Goal: Transaction & Acquisition: Purchase product/service

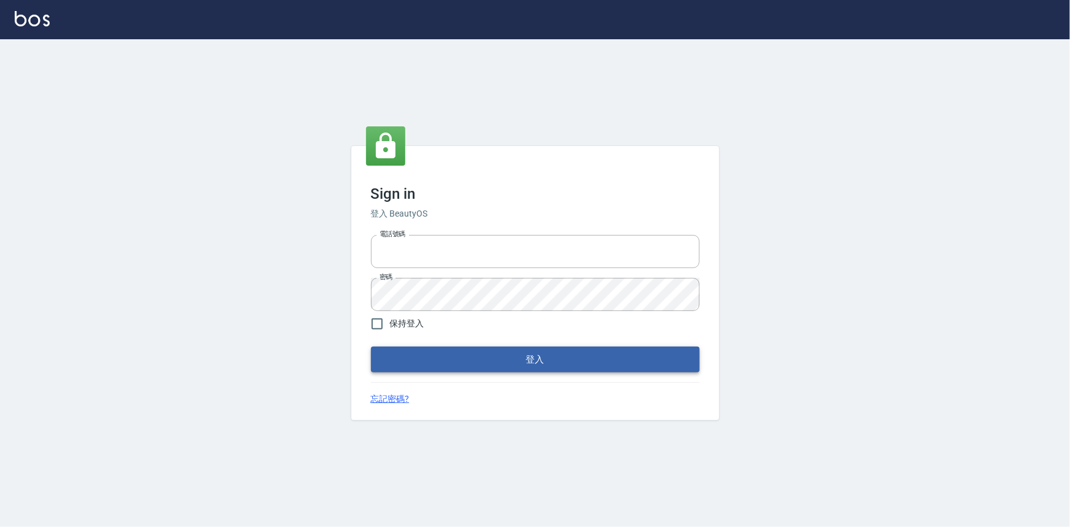
type input "0922670776"
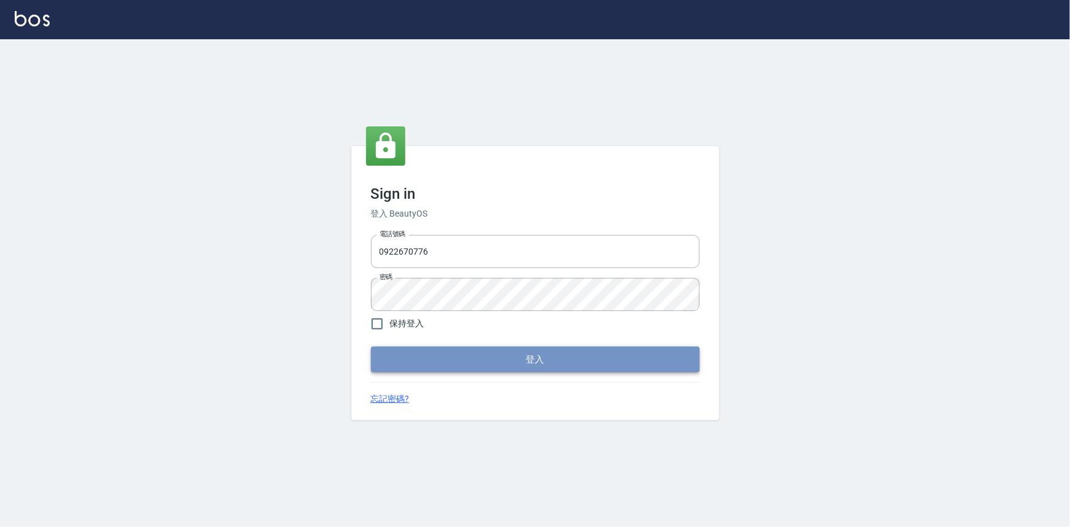
click at [462, 353] on button "登入" at bounding box center [535, 359] width 329 height 26
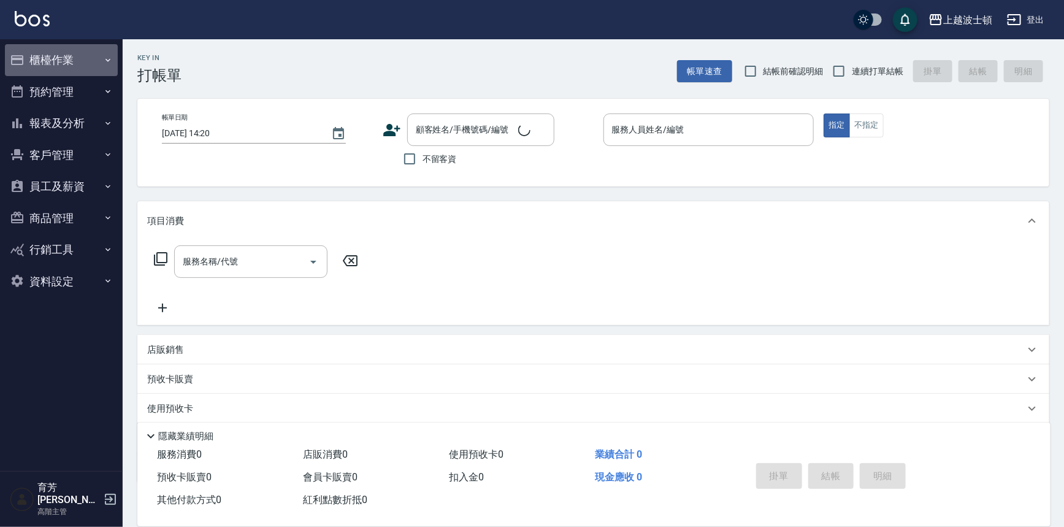
click at [68, 59] on button "櫃檯作業" at bounding box center [61, 60] width 113 height 32
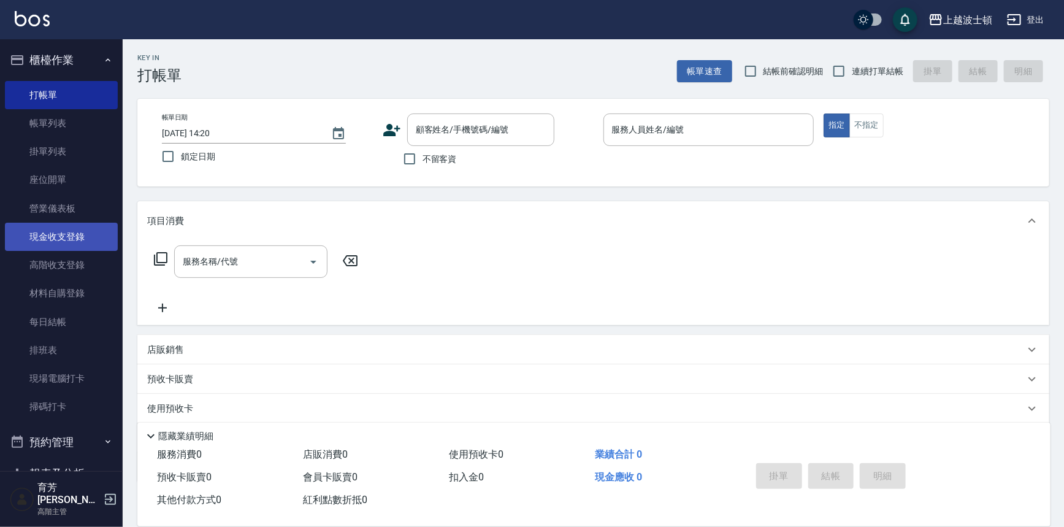
click at [52, 227] on link "現金收支登錄" at bounding box center [61, 237] width 113 height 28
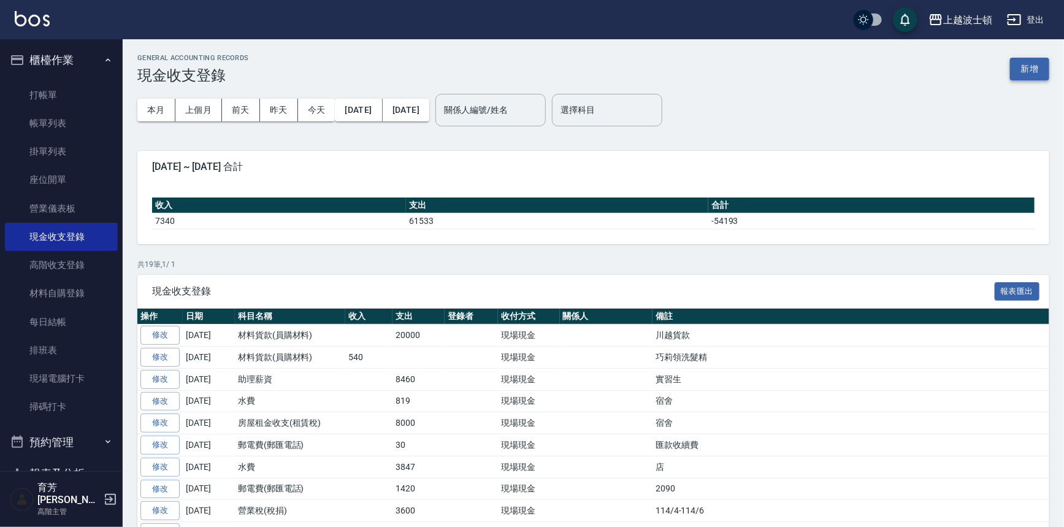
click at [1036, 61] on button "新增" at bounding box center [1029, 69] width 39 height 23
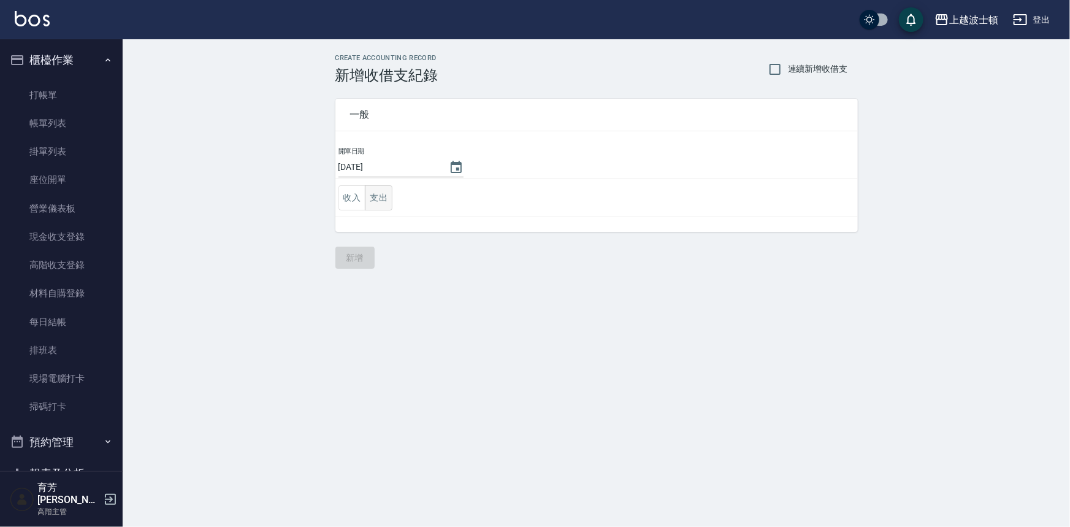
click at [382, 193] on button "支出" at bounding box center [379, 197] width 28 height 25
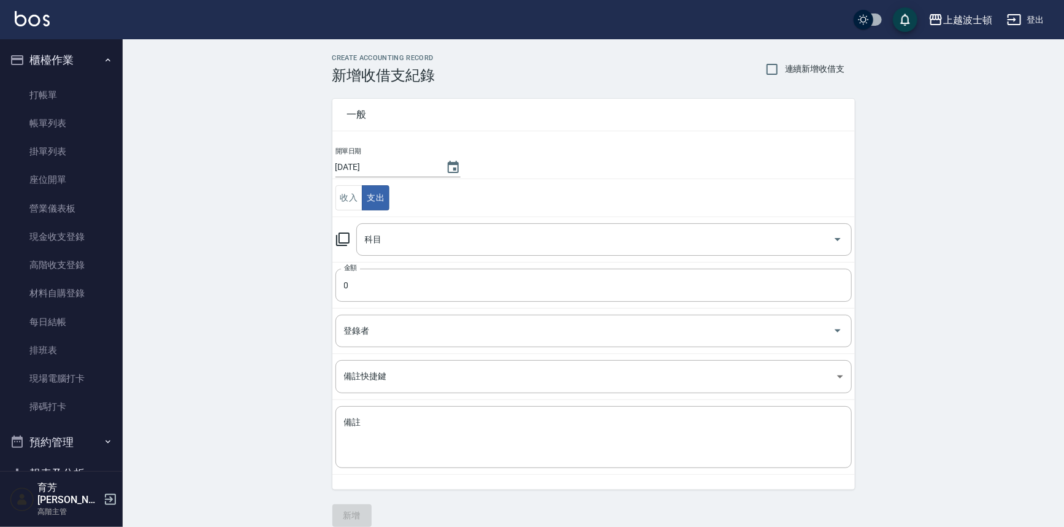
click at [401, 221] on td "科目 科目" at bounding box center [593, 238] width 522 height 45
click at [417, 239] on input "科目" at bounding box center [595, 239] width 466 height 21
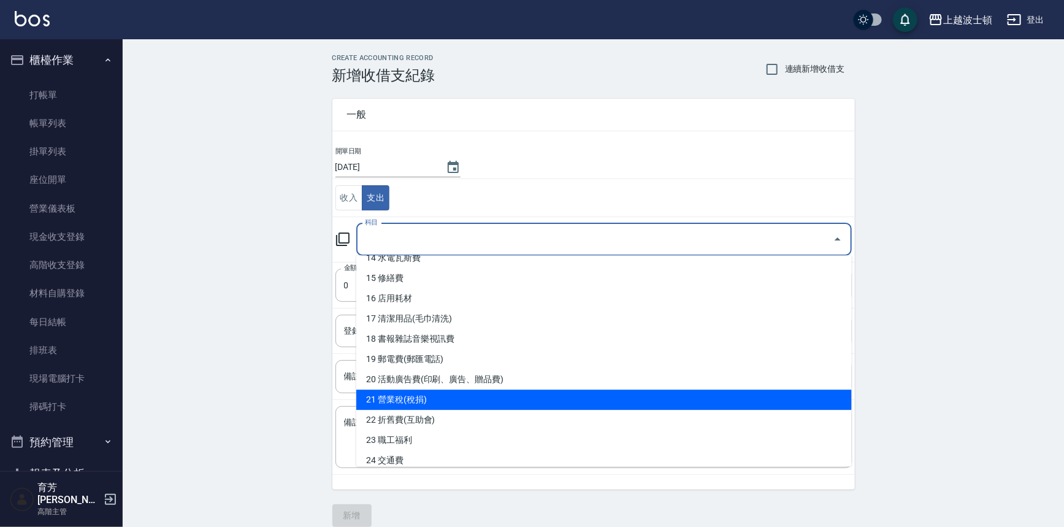
scroll to position [286, 0]
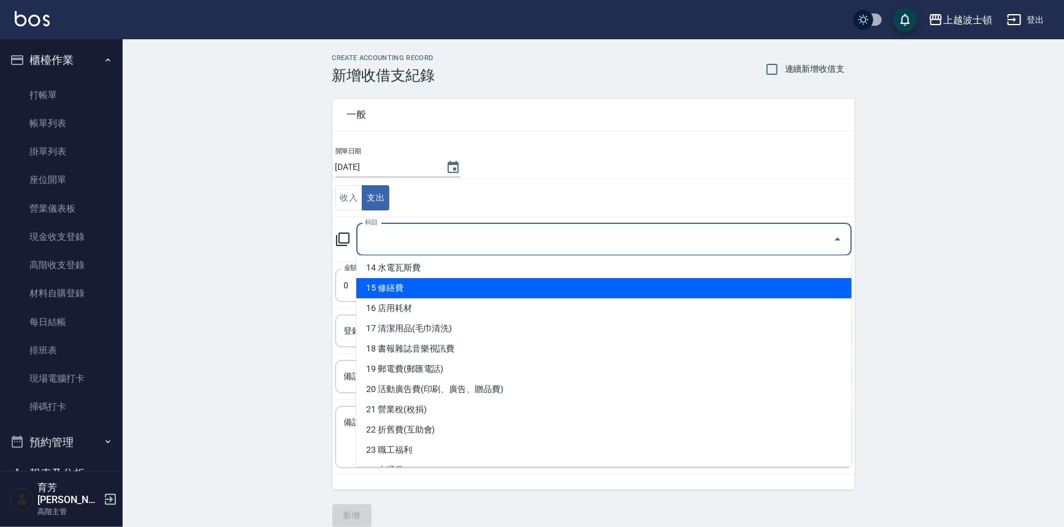
click at [376, 284] on li "15 修繕費" at bounding box center [603, 288] width 495 height 20
type input "15 修繕費"
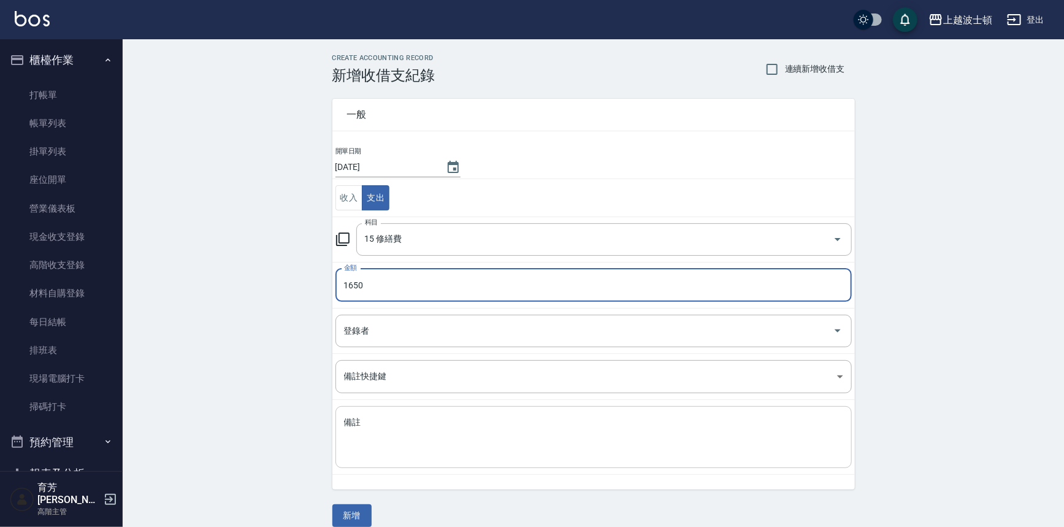
type input "1650"
click at [444, 440] on textarea "備註" at bounding box center [593, 437] width 499 height 42
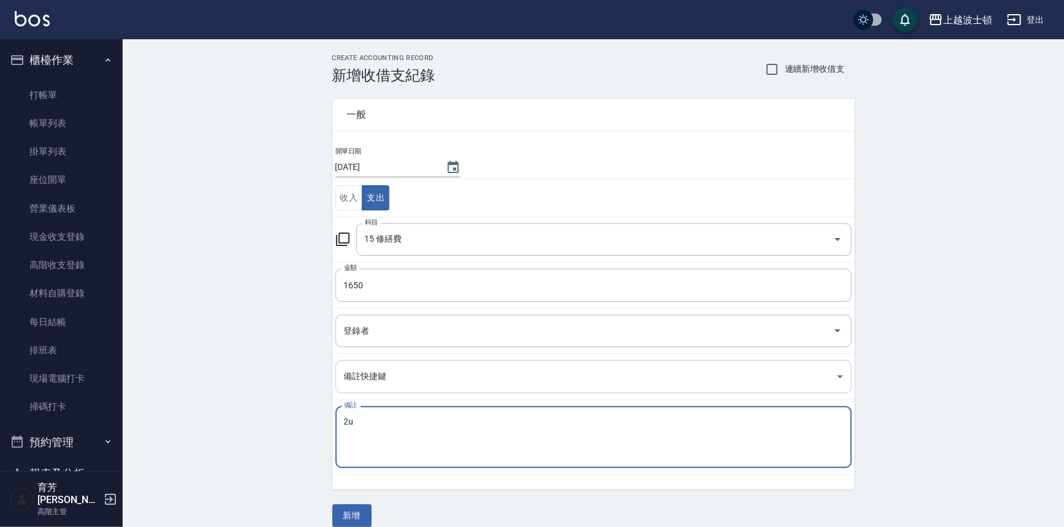
type textarea "2"
type textarea "電燈*2[GEOGRAPHIC_DATA]"
click at [356, 514] on button "新增" at bounding box center [351, 515] width 39 height 23
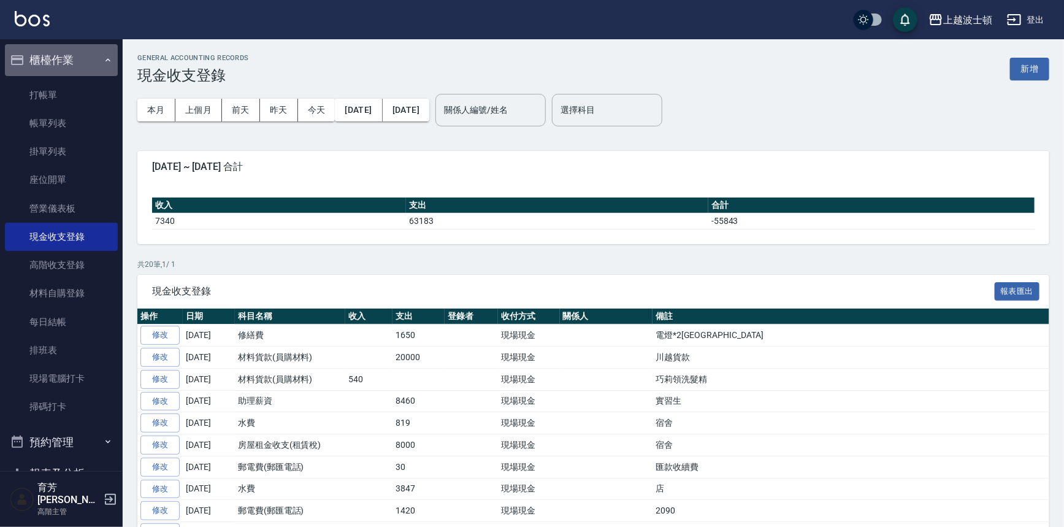
click at [71, 61] on button "櫃檯作業" at bounding box center [61, 60] width 113 height 32
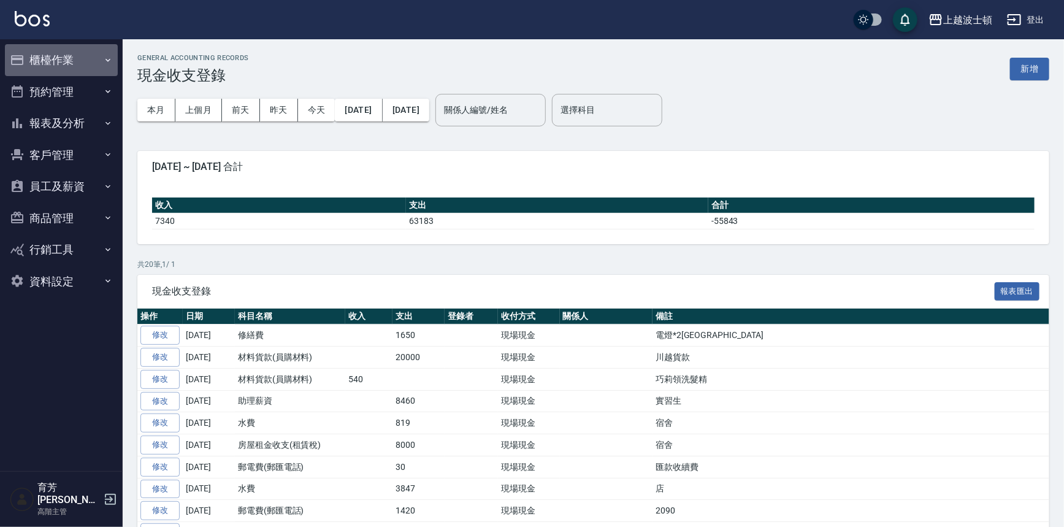
click at [47, 50] on button "櫃檯作業" at bounding box center [61, 60] width 113 height 32
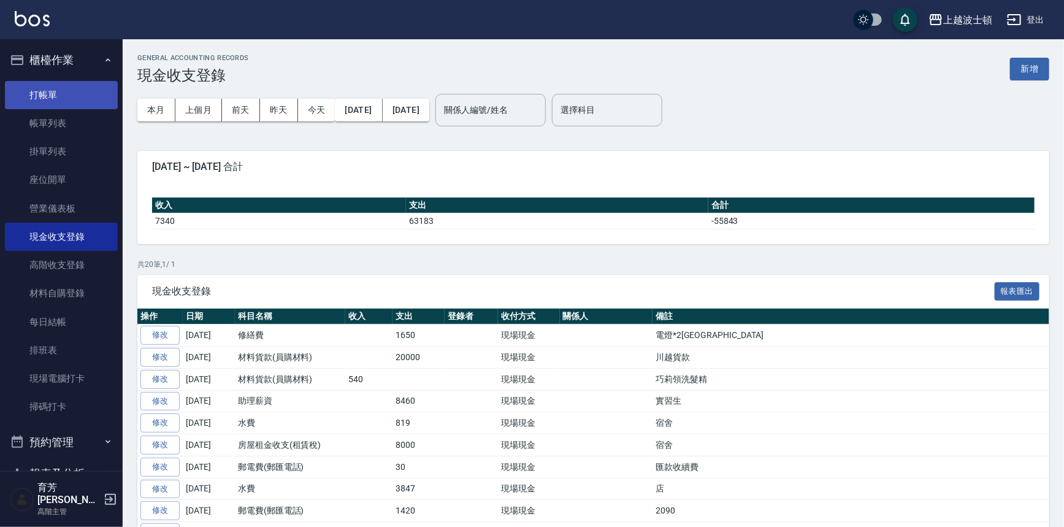
click at [51, 97] on link "打帳單" at bounding box center [61, 95] width 113 height 28
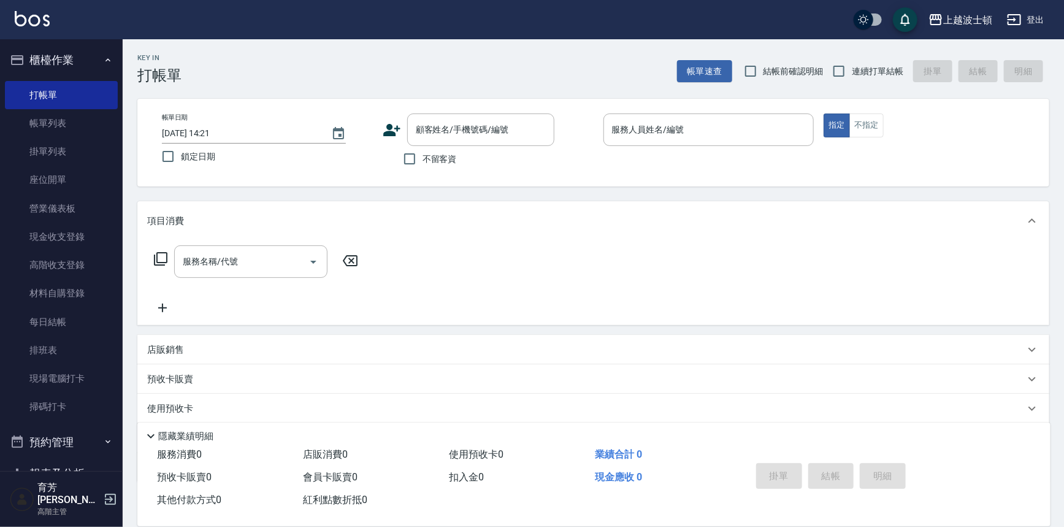
click at [430, 170] on label "不留客資" at bounding box center [427, 159] width 60 height 26
click at [422, 170] on input "不留客資" at bounding box center [410, 159] width 26 height 26
checkbox input "true"
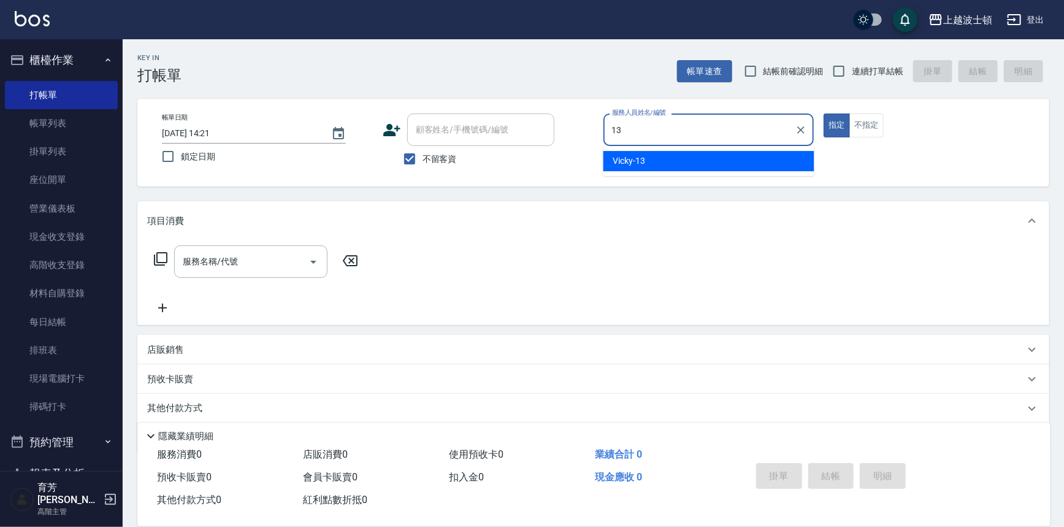
type input "Vicky-13"
type button "true"
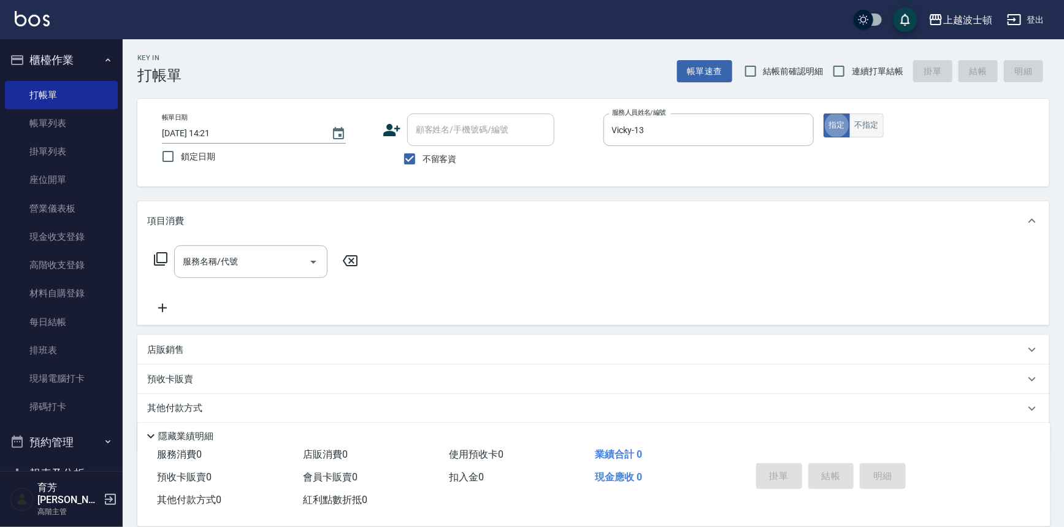
click at [876, 125] on button "不指定" at bounding box center [866, 125] width 34 height 24
click at [295, 260] on input "服務名稱/代號" at bounding box center [242, 261] width 124 height 21
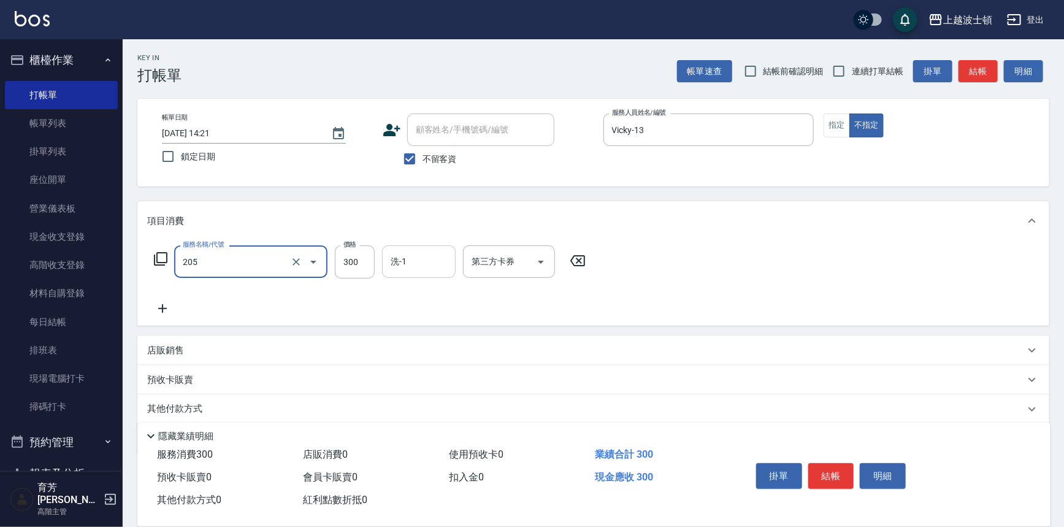
type input "洗髮(205)"
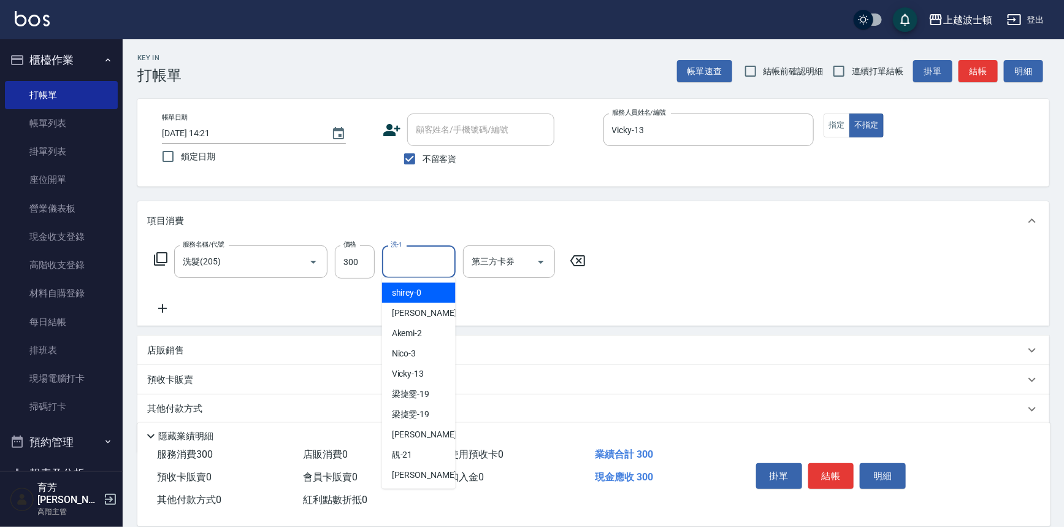
click at [406, 265] on input "洗-1" at bounding box center [418, 261] width 63 height 21
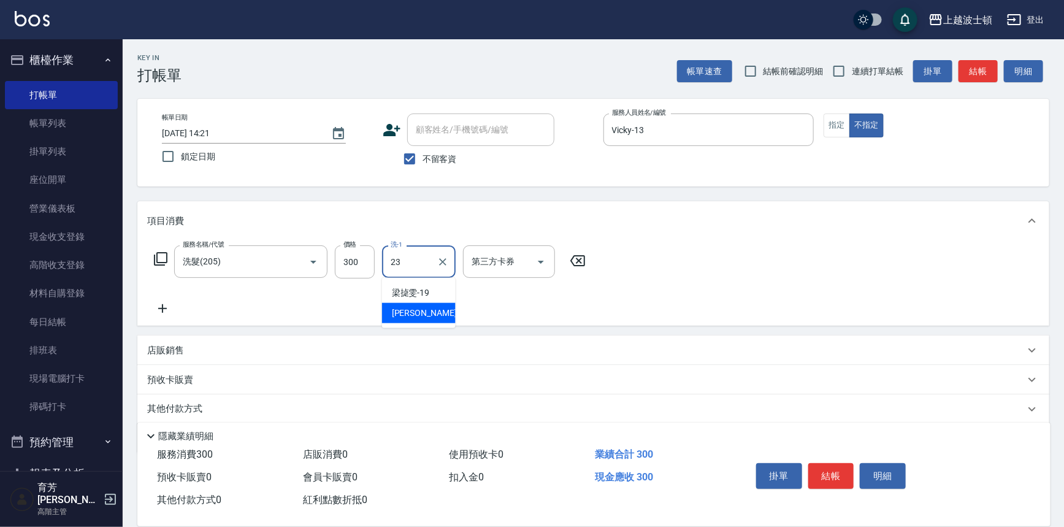
type input "[PERSON_NAME]-23"
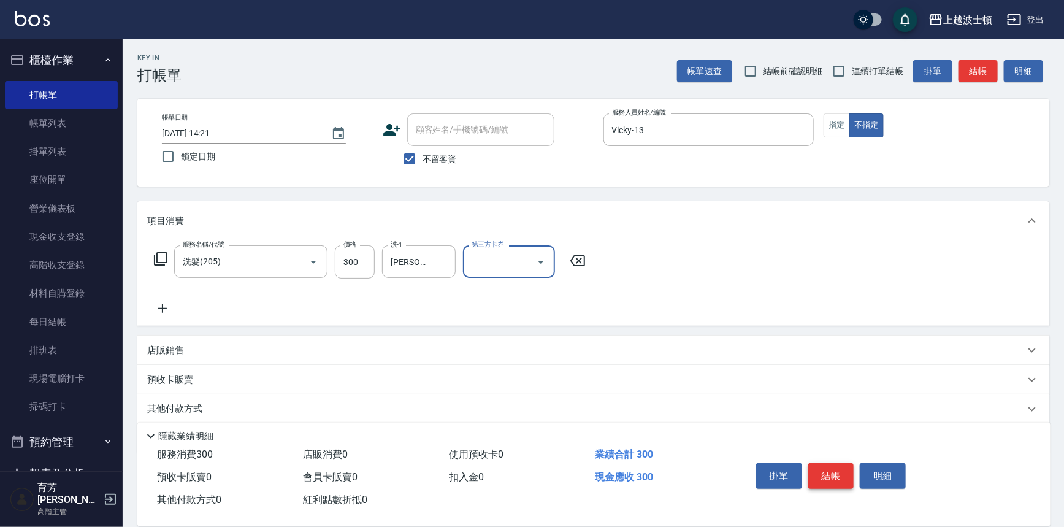
click at [821, 478] on button "結帳" at bounding box center [831, 476] width 46 height 26
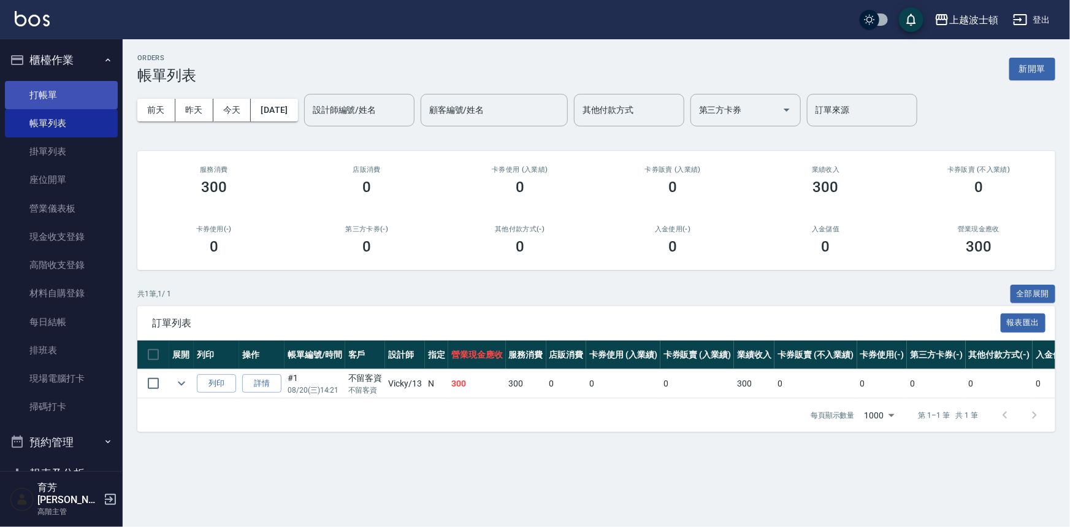
click at [44, 94] on link "打帳單" at bounding box center [61, 95] width 113 height 28
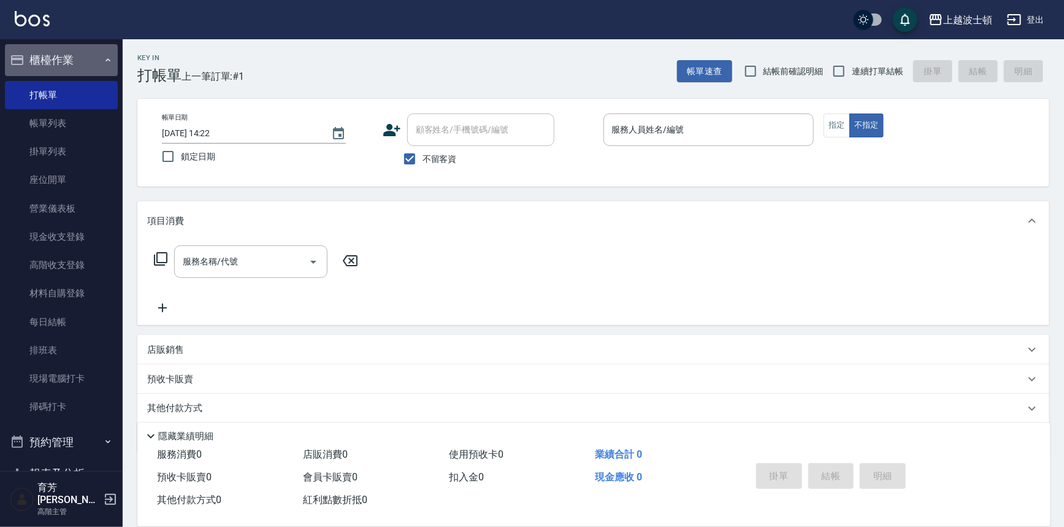
click at [63, 64] on button "櫃檯作業" at bounding box center [61, 60] width 113 height 32
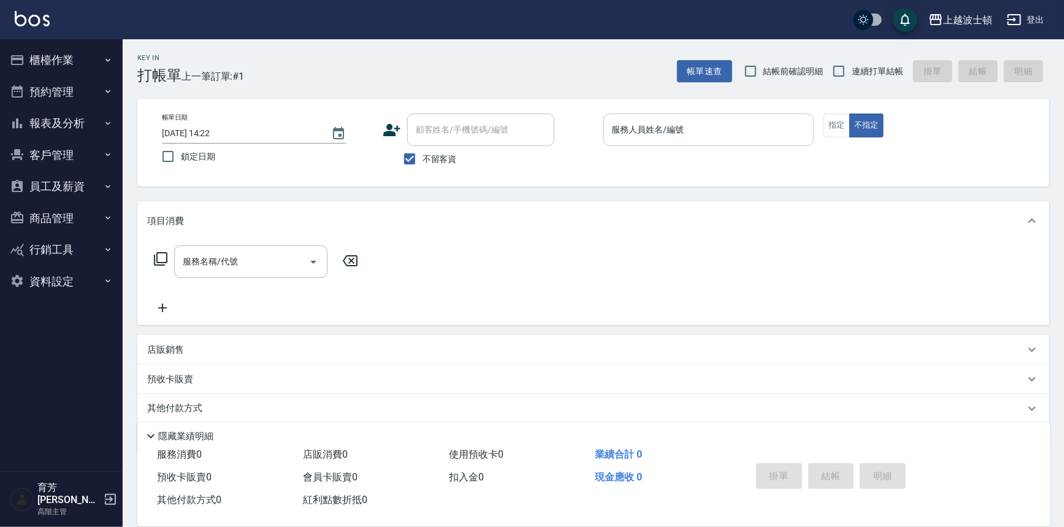
click at [707, 140] on input "服務人員姓名/編號" at bounding box center [709, 129] width 200 height 21
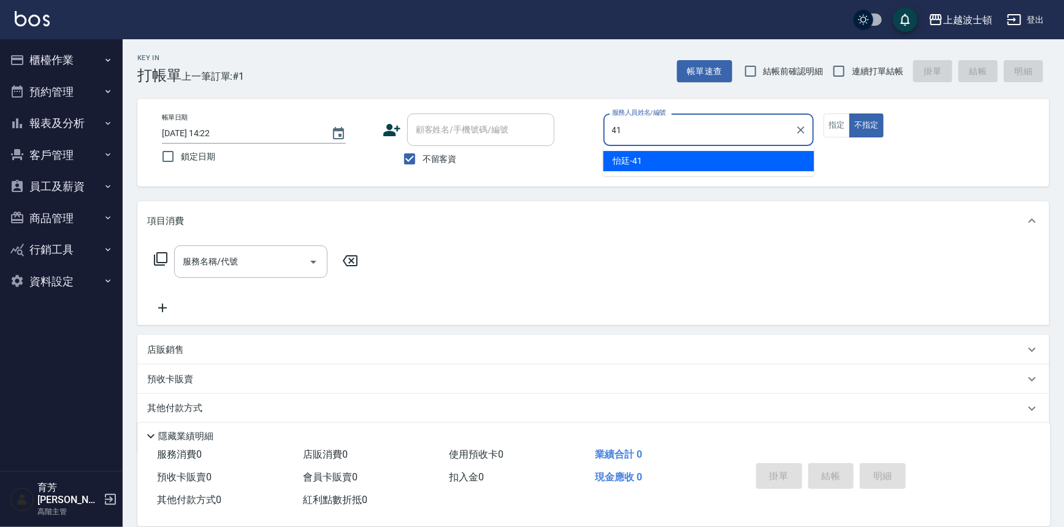
type input "怡廷-41"
type button "false"
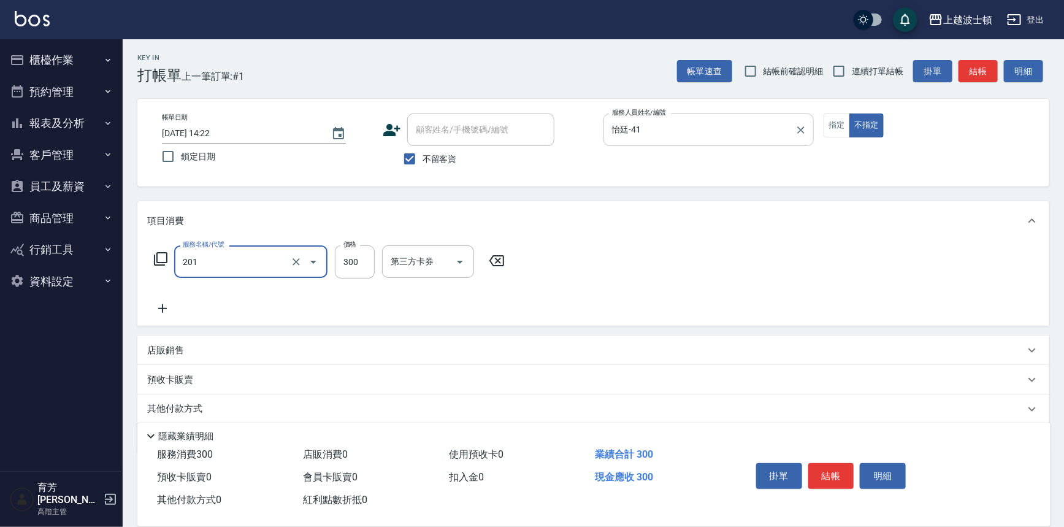
type input "洗髮(201)"
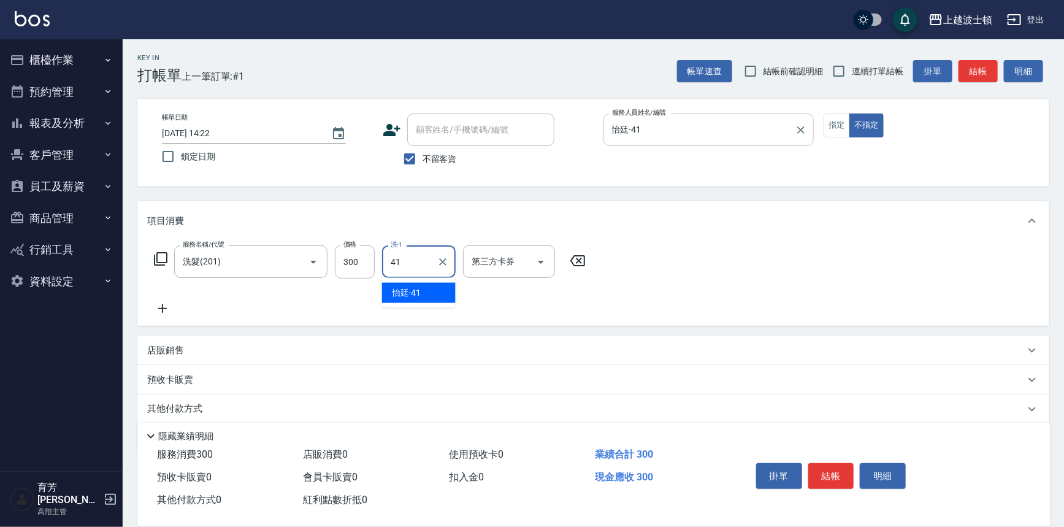
type input "怡廷-41"
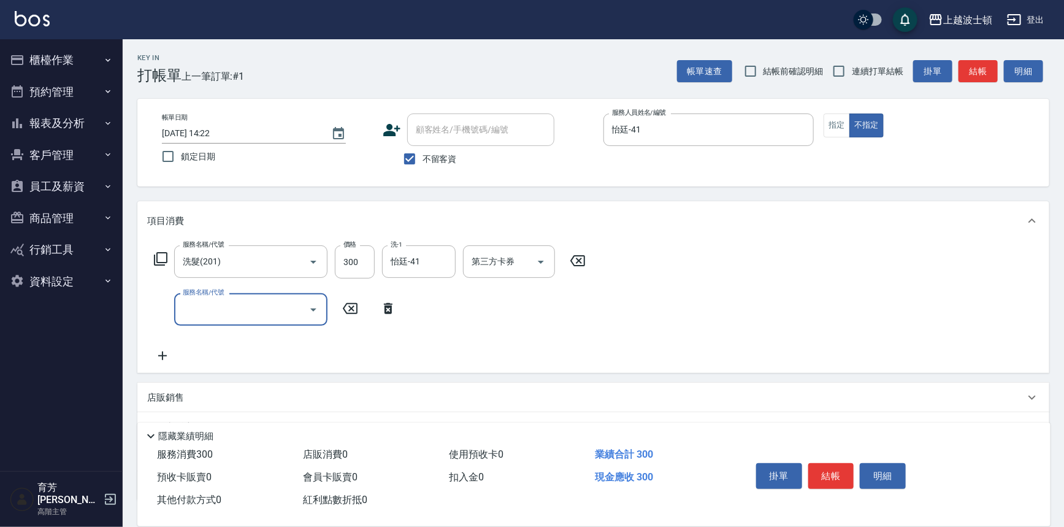
click at [835, 463] on button "結帳" at bounding box center [831, 476] width 46 height 26
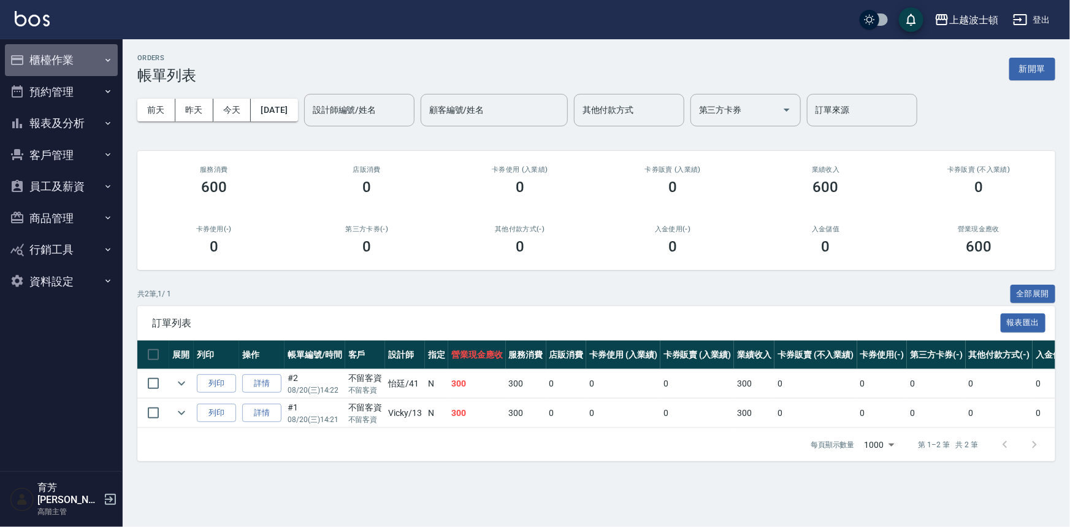
click at [110, 66] on button "櫃檯作業" at bounding box center [61, 60] width 113 height 32
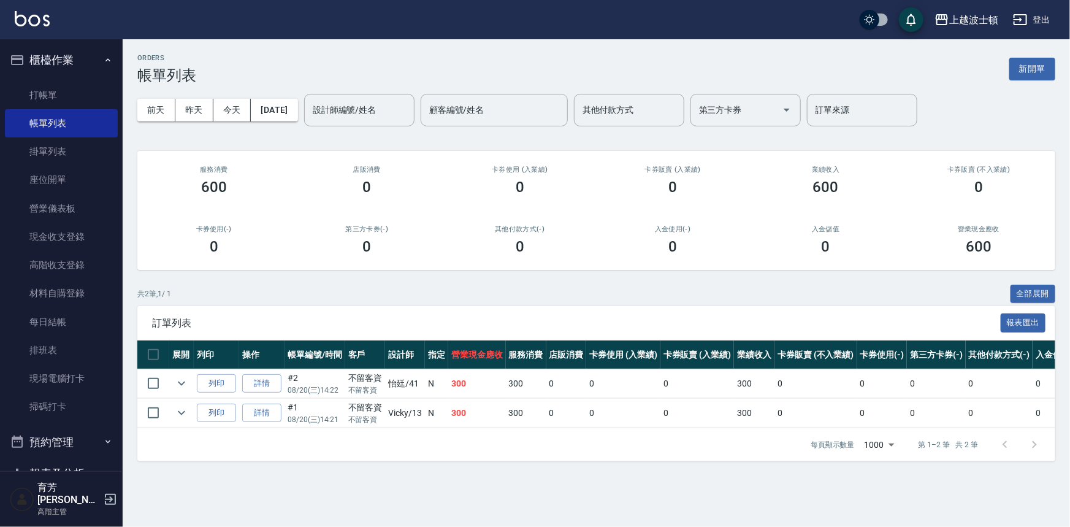
drag, startPoint x: 106, startPoint y: 89, endPoint x: 125, endPoint y: 89, distance: 19.0
click at [106, 89] on link "打帳單" at bounding box center [61, 95] width 113 height 28
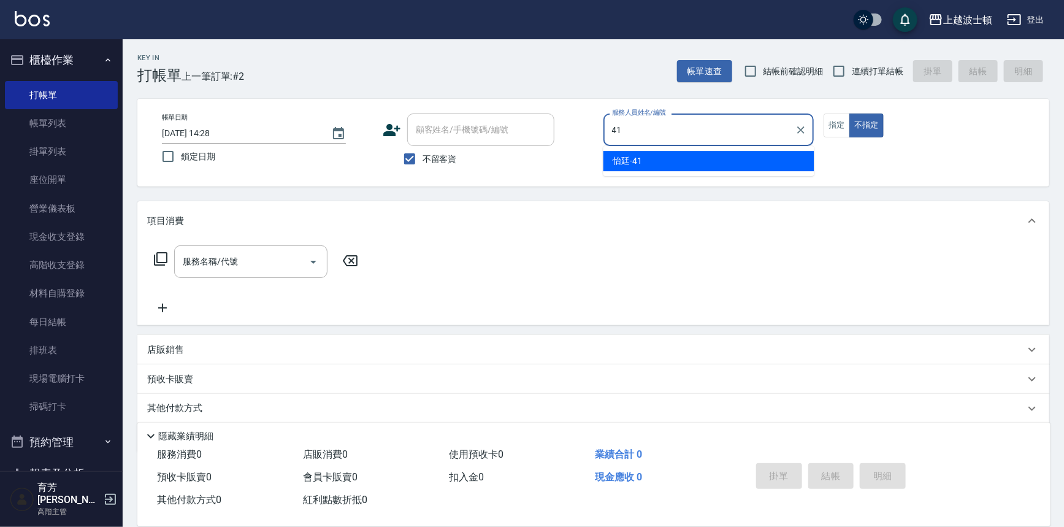
type input "怡廷-41"
type button "false"
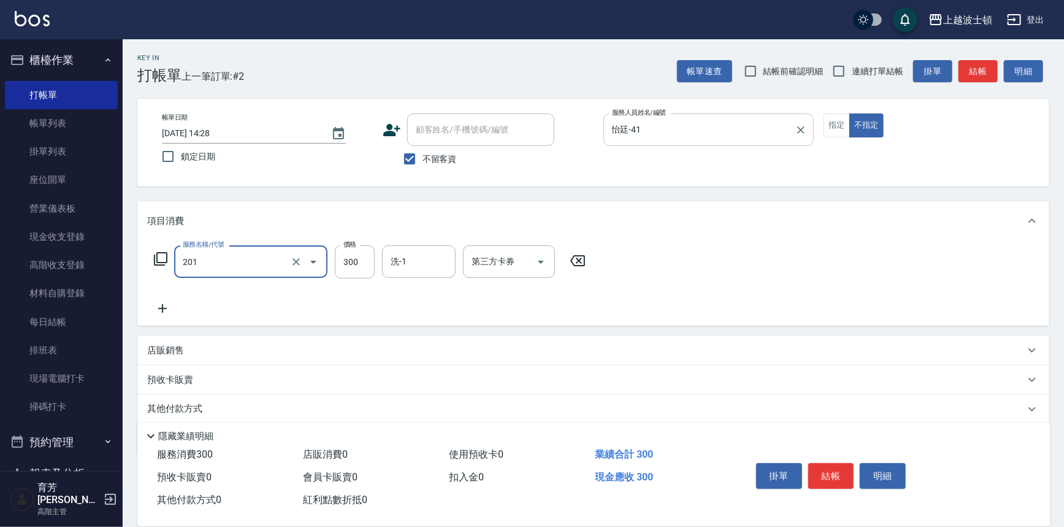
type input "洗髮(201)"
type input "怡廷-41"
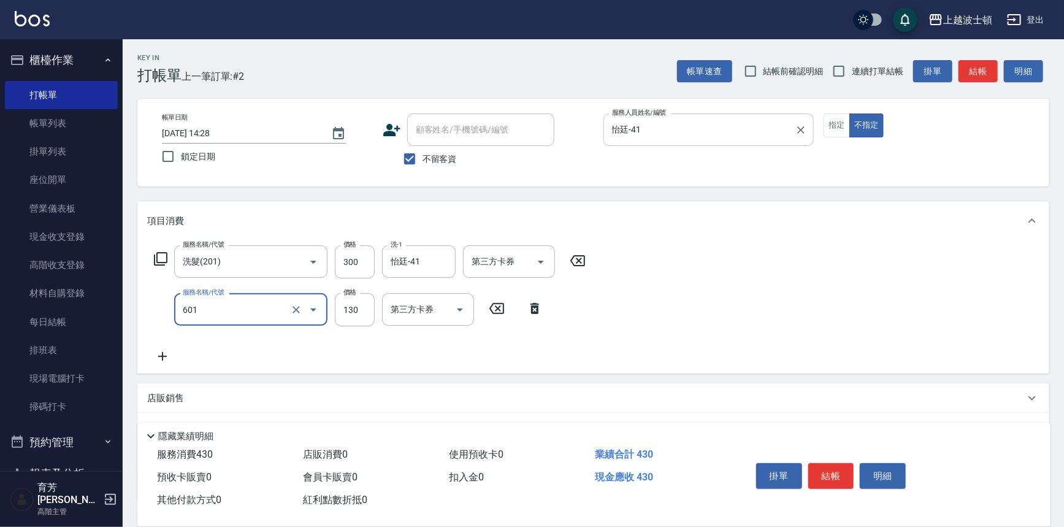
type input "單梳(601)"
type input "100"
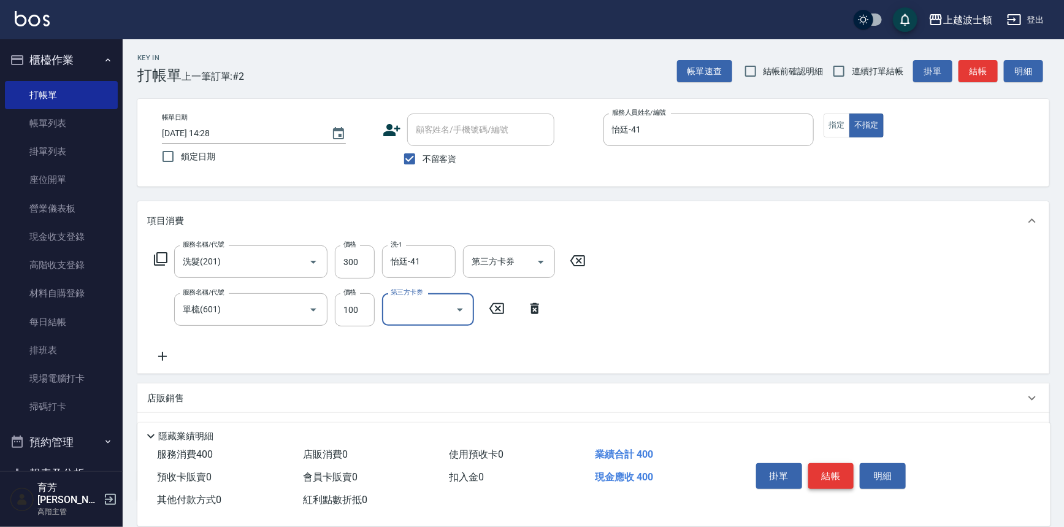
click at [815, 463] on button "結帳" at bounding box center [831, 476] width 46 height 26
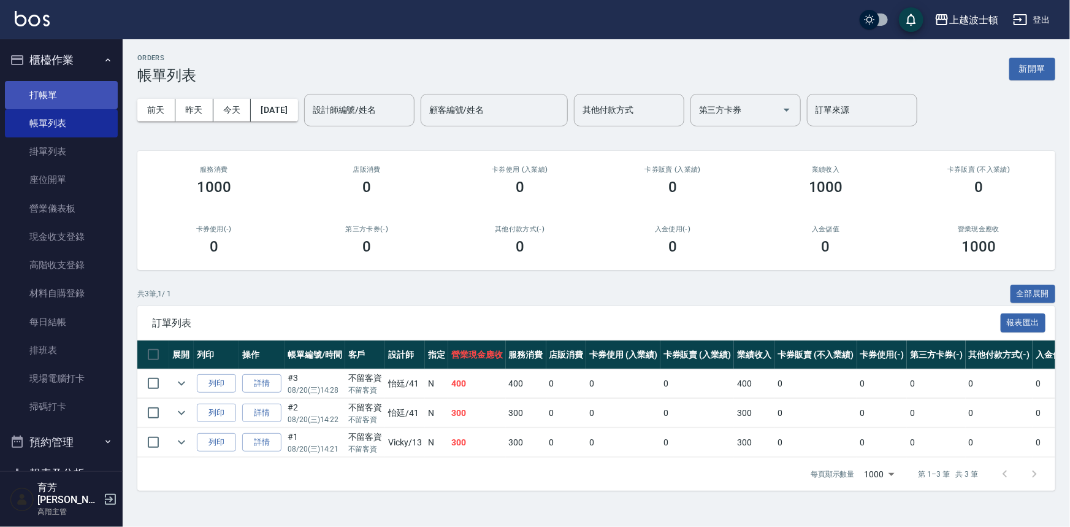
click at [67, 93] on link "打帳單" at bounding box center [61, 95] width 113 height 28
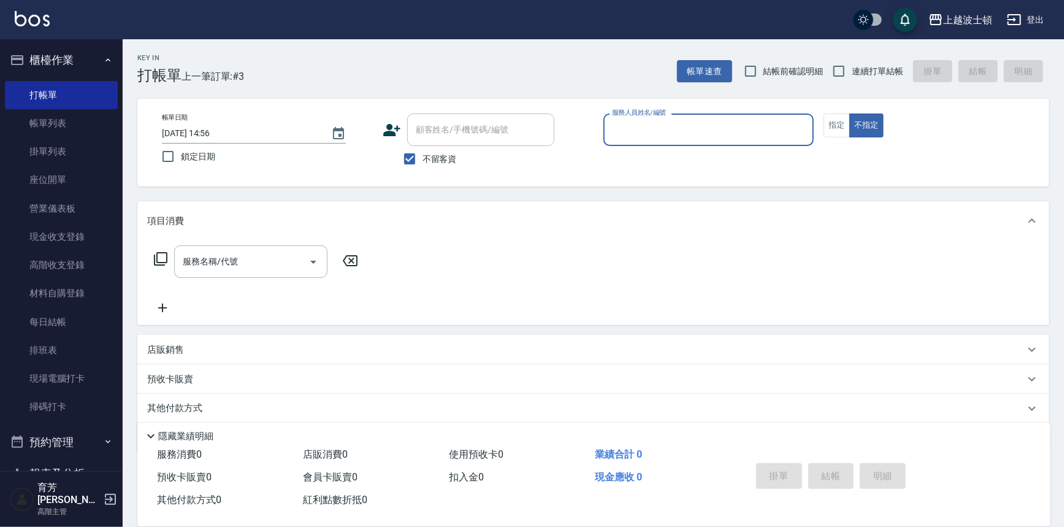
click at [652, 128] on input "服務人員姓名/編號" at bounding box center [709, 129] width 200 height 21
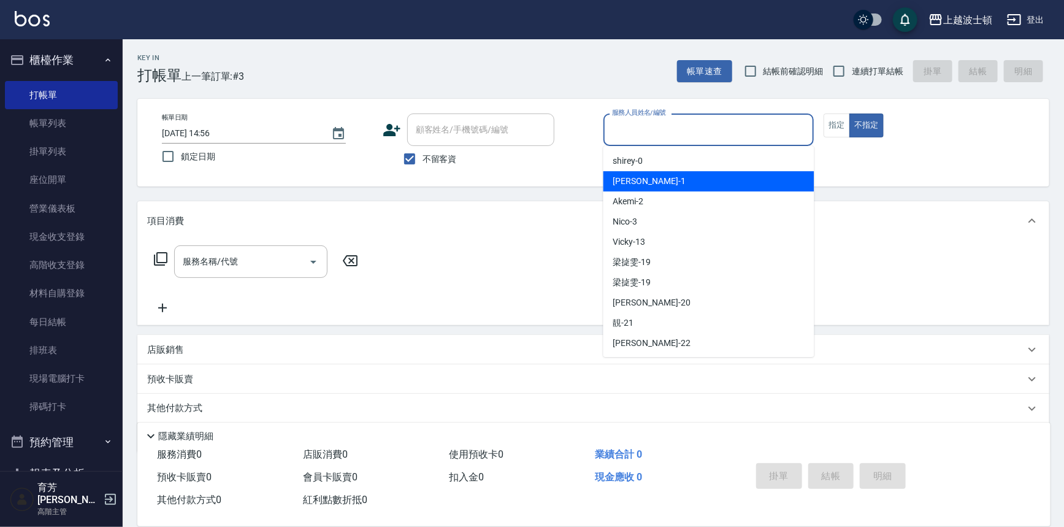
click at [653, 187] on div "[PERSON_NAME] -1" at bounding box center [708, 181] width 211 height 20
type input "[PERSON_NAME]-1"
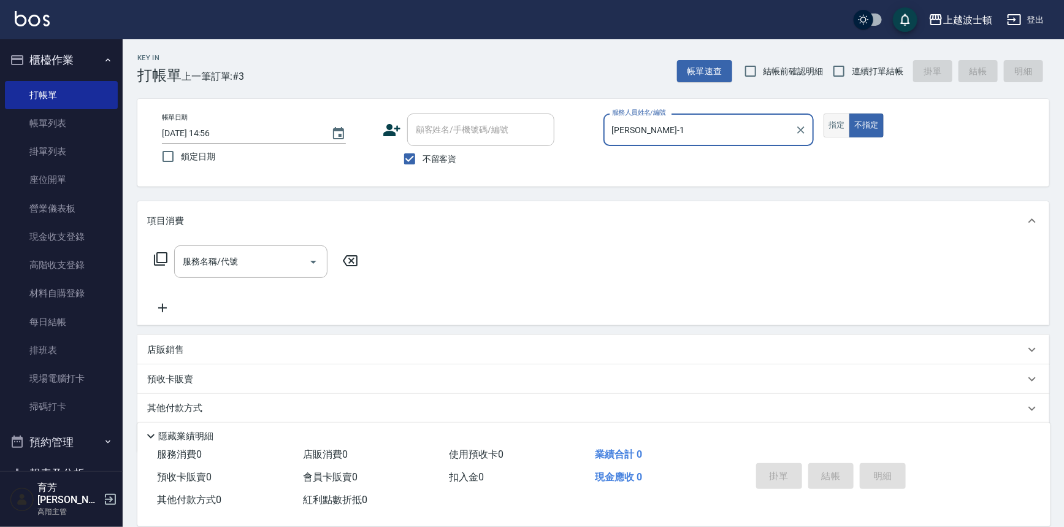
click at [828, 131] on button "指定" at bounding box center [836, 125] width 26 height 24
click at [216, 264] on input "服務名稱/代號" at bounding box center [242, 261] width 124 height 21
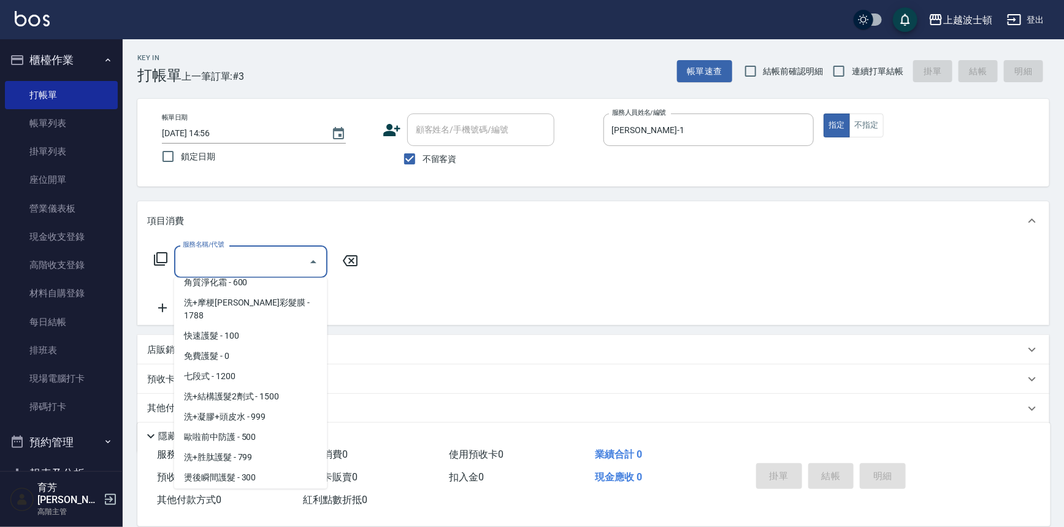
scroll to position [1197, 0]
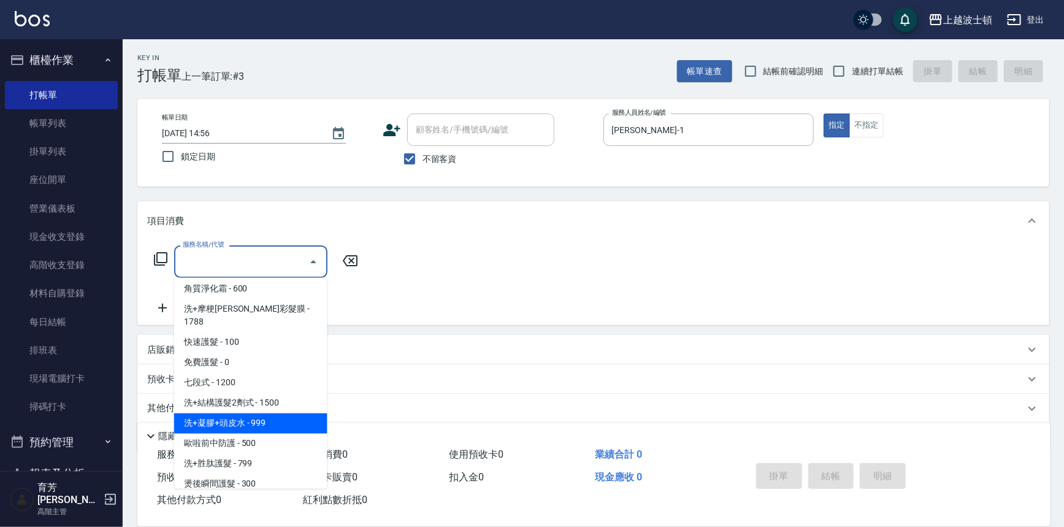
click at [293, 413] on span "洗+凝膠+頭皮水 - 999" at bounding box center [250, 423] width 153 height 20
type input "洗+凝膠+頭皮水(732)"
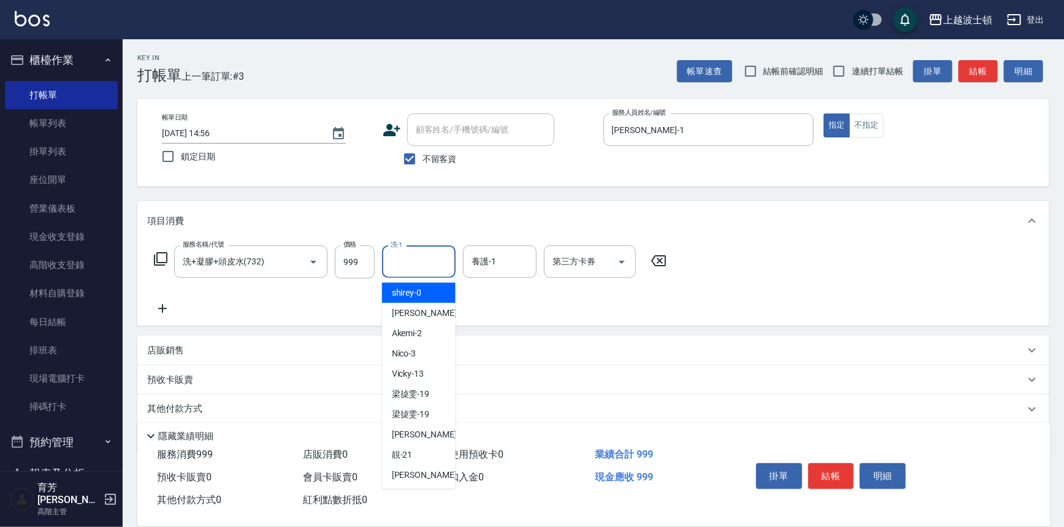
click at [414, 261] on input "洗-1" at bounding box center [418, 261] width 63 height 21
click at [362, 251] on input "999" at bounding box center [355, 261] width 40 height 33
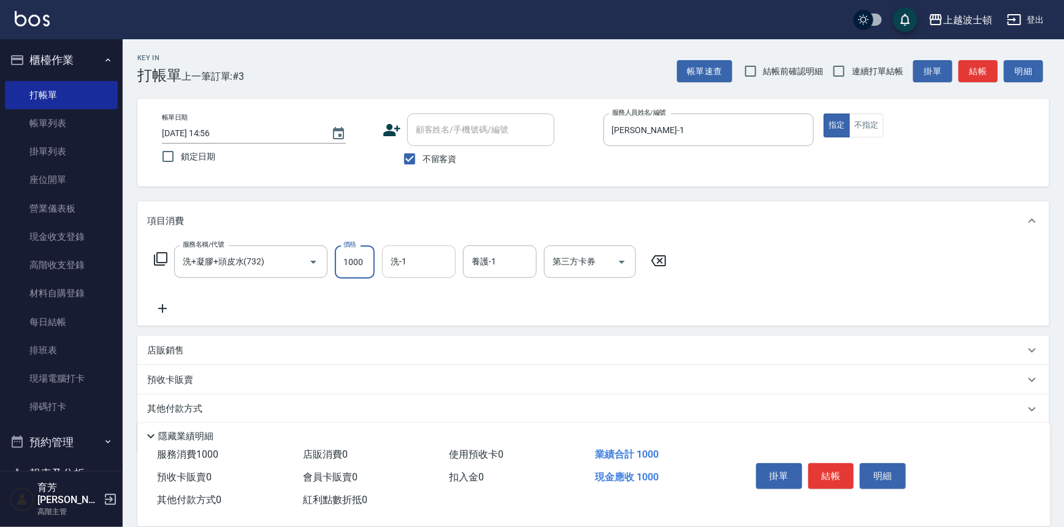
type input "1000"
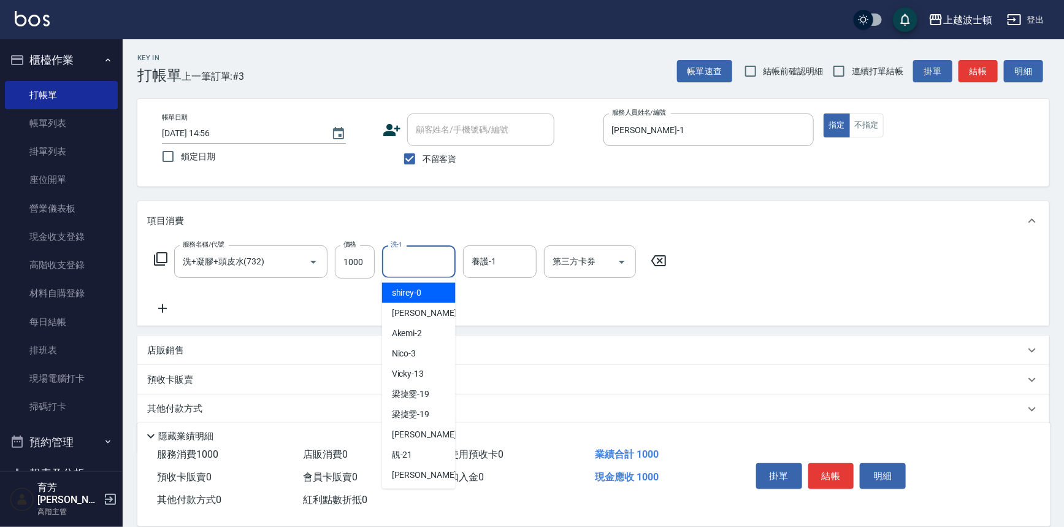
click at [410, 263] on input "洗-1" at bounding box center [418, 261] width 63 height 21
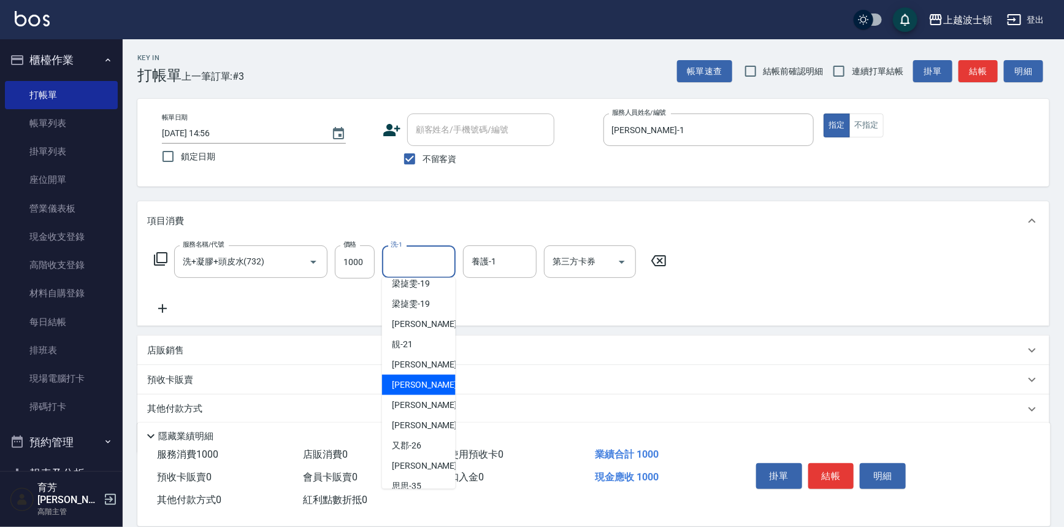
click at [427, 382] on div "[PERSON_NAME] -23" at bounding box center [419, 385] width 74 height 20
type input "[PERSON_NAME]-23"
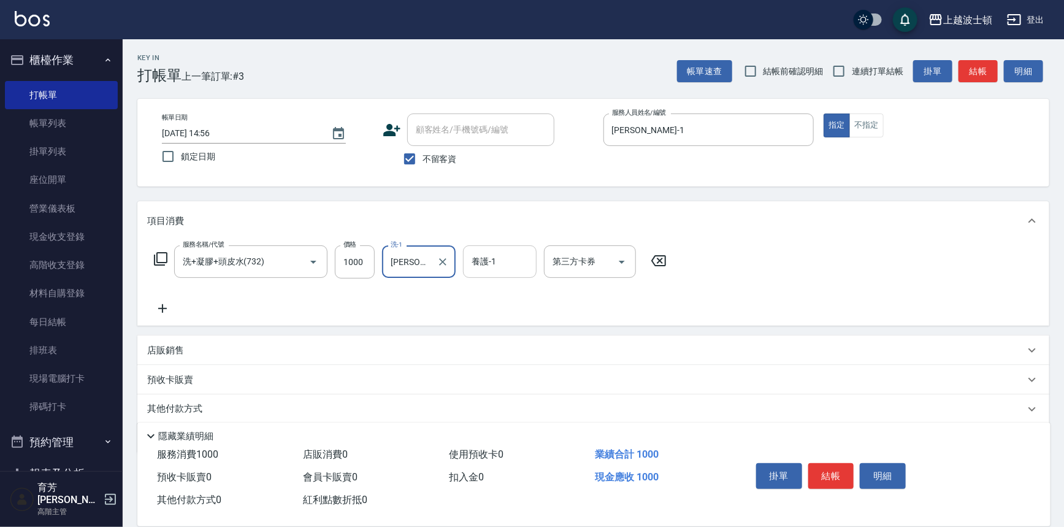
click at [493, 265] on input "養護-1" at bounding box center [499, 261] width 63 height 21
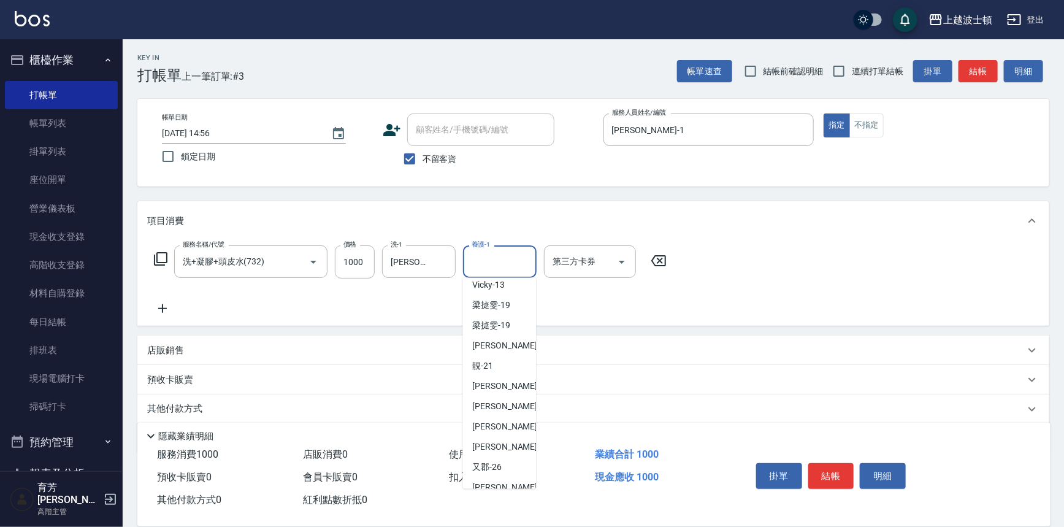
scroll to position [92, 0]
click at [495, 400] on span "[PERSON_NAME] -23" at bounding box center [511, 403] width 77 height 13
type input "[PERSON_NAME]-23"
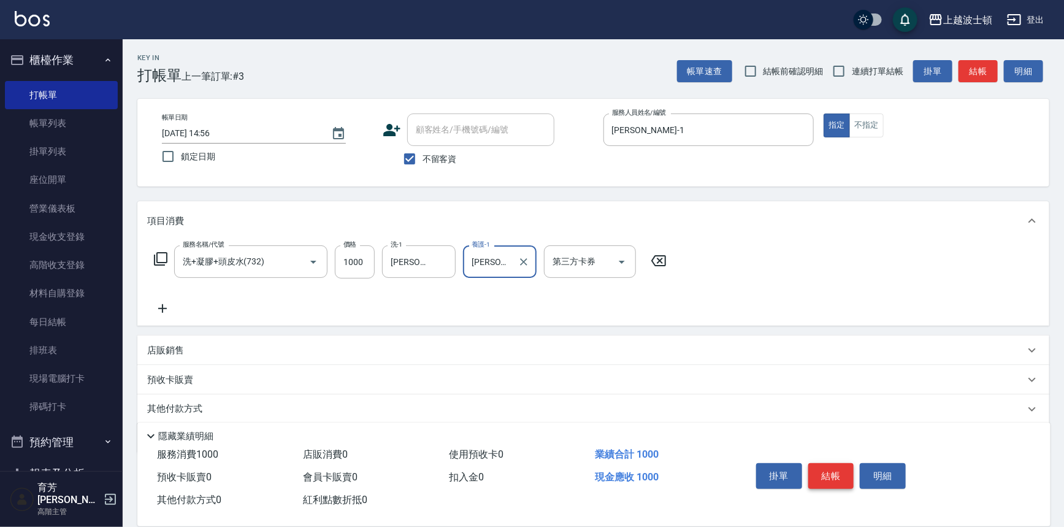
click at [836, 473] on button "結帳" at bounding box center [831, 476] width 46 height 26
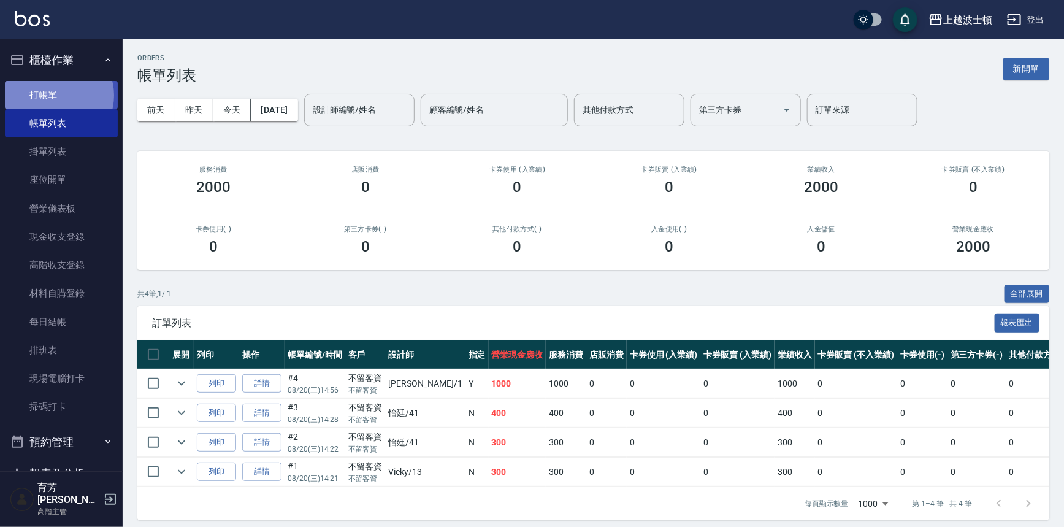
click at [57, 95] on link "打帳單" at bounding box center [61, 95] width 113 height 28
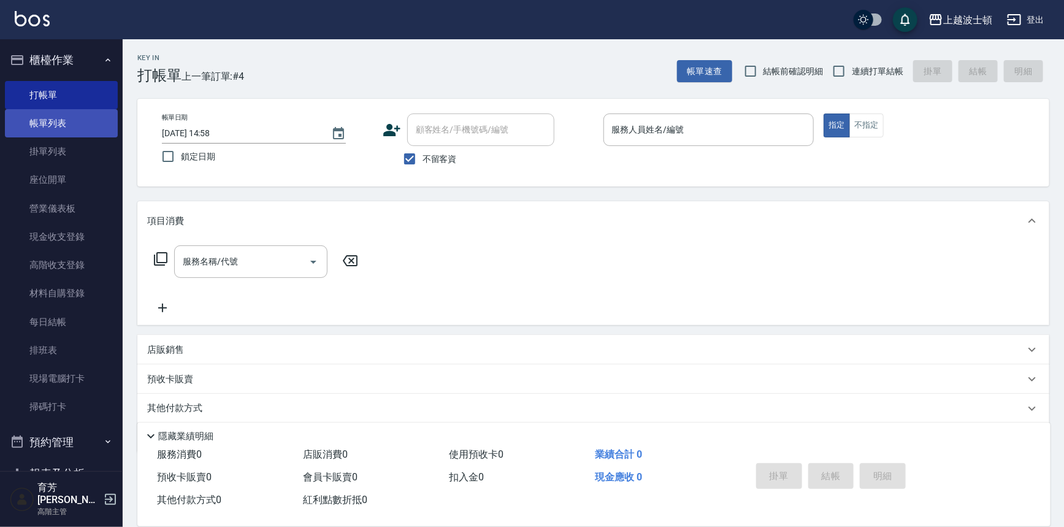
click at [69, 116] on link "帳單列表" at bounding box center [61, 123] width 113 height 28
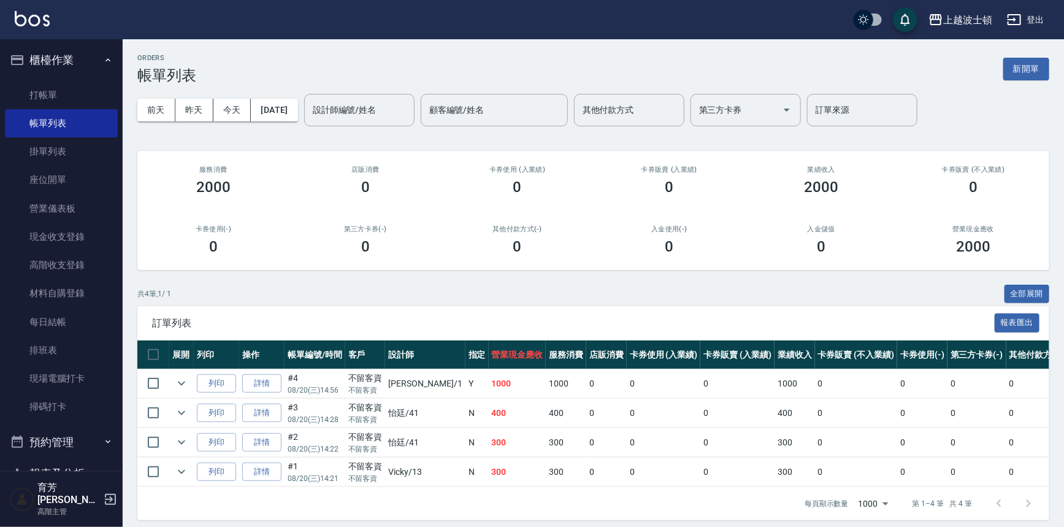
scroll to position [179, 0]
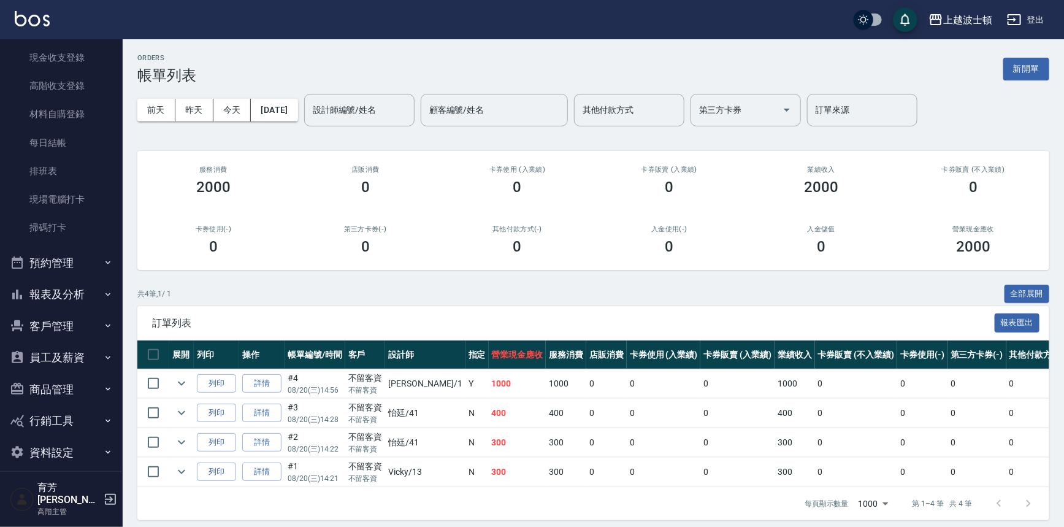
click at [46, 289] on button "報表及分析" at bounding box center [61, 294] width 113 height 32
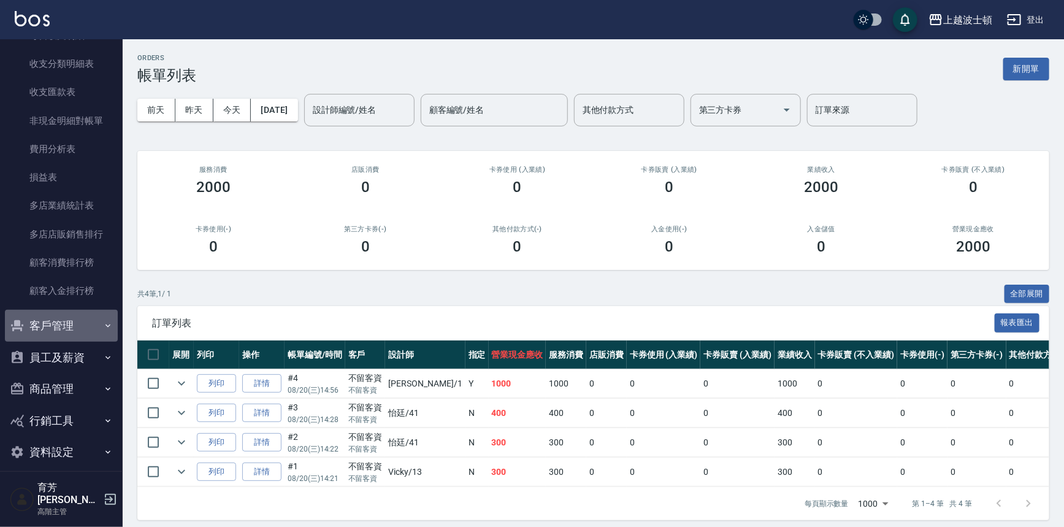
click at [79, 313] on button "客戶管理" at bounding box center [61, 326] width 113 height 32
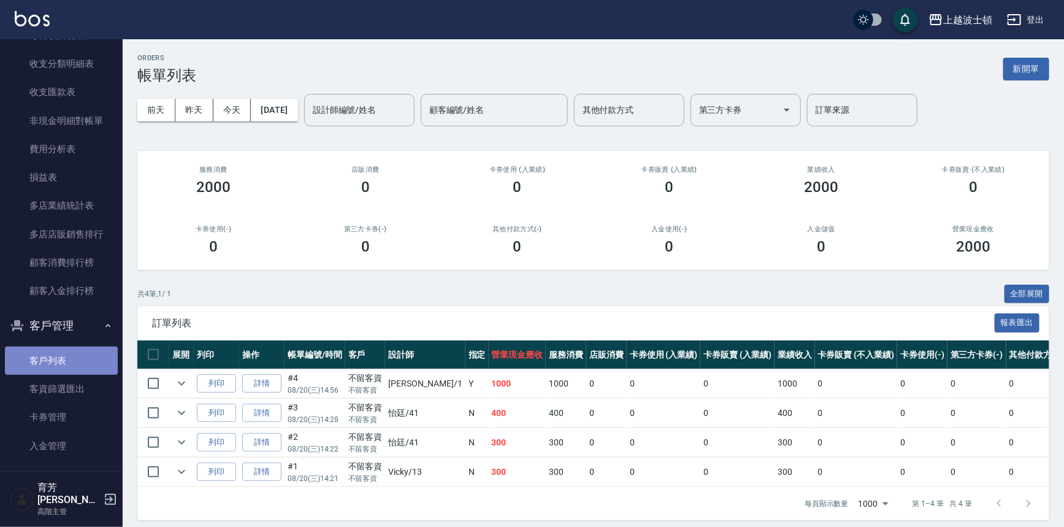
click at [65, 356] on link "客戶列表" at bounding box center [61, 360] width 113 height 28
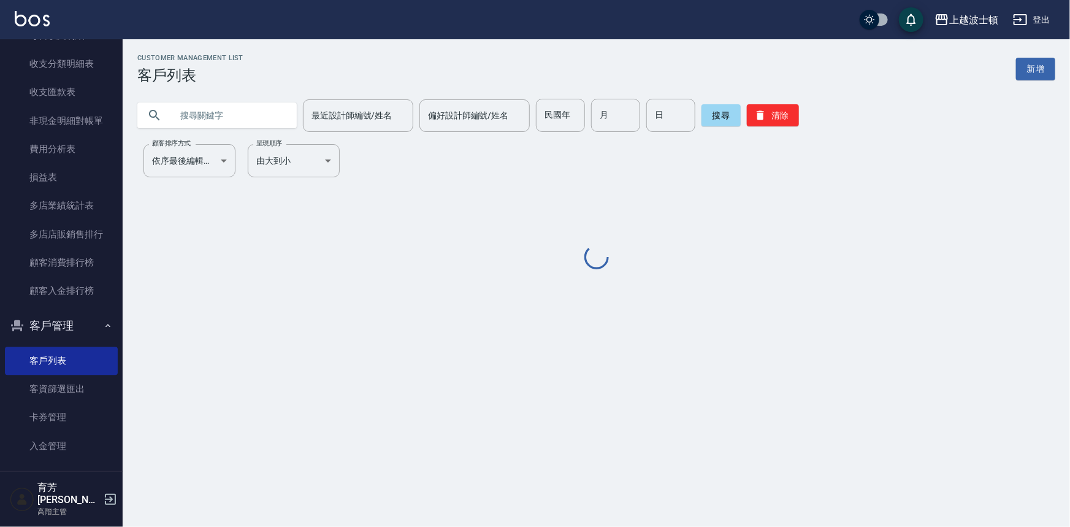
click at [220, 116] on input "text" at bounding box center [229, 115] width 115 height 33
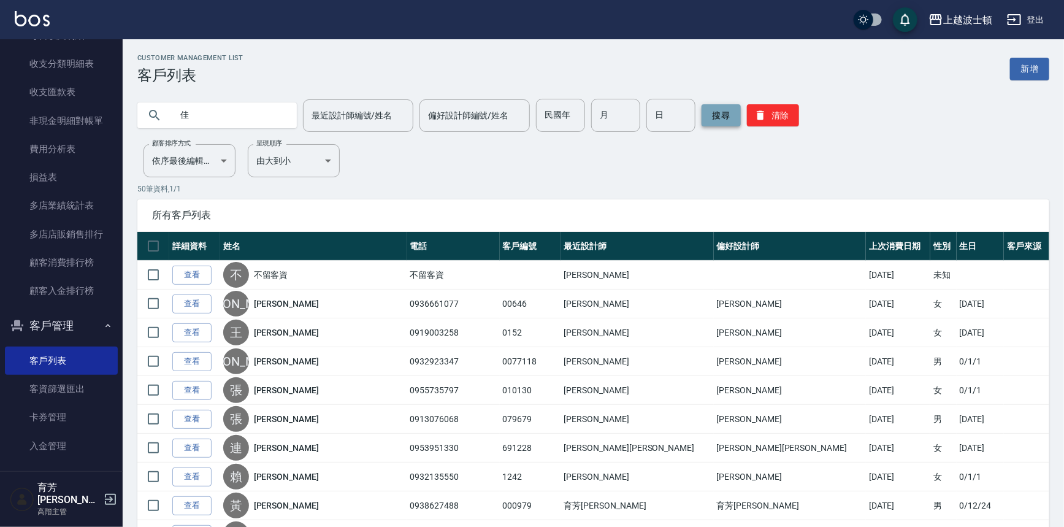
type input "佳"
click at [731, 116] on button "搜尋" at bounding box center [720, 115] width 39 height 22
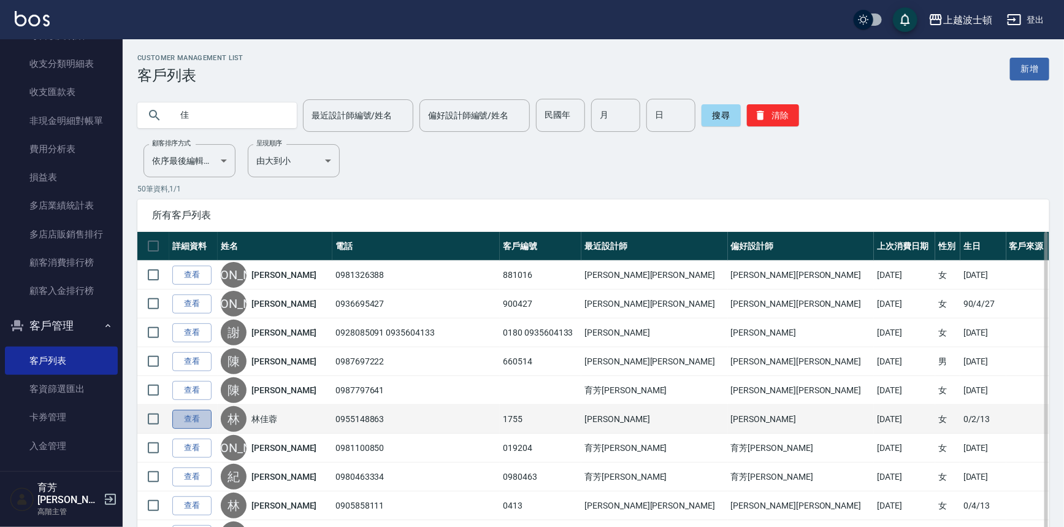
click at [201, 420] on link "查看" at bounding box center [191, 418] width 39 height 19
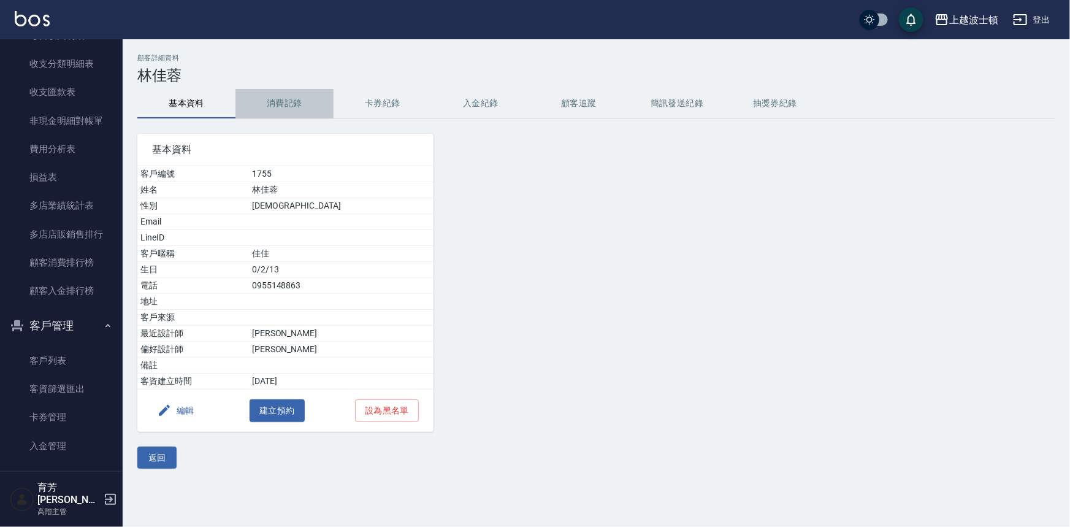
click at [282, 95] on button "消費記錄" at bounding box center [284, 103] width 98 height 29
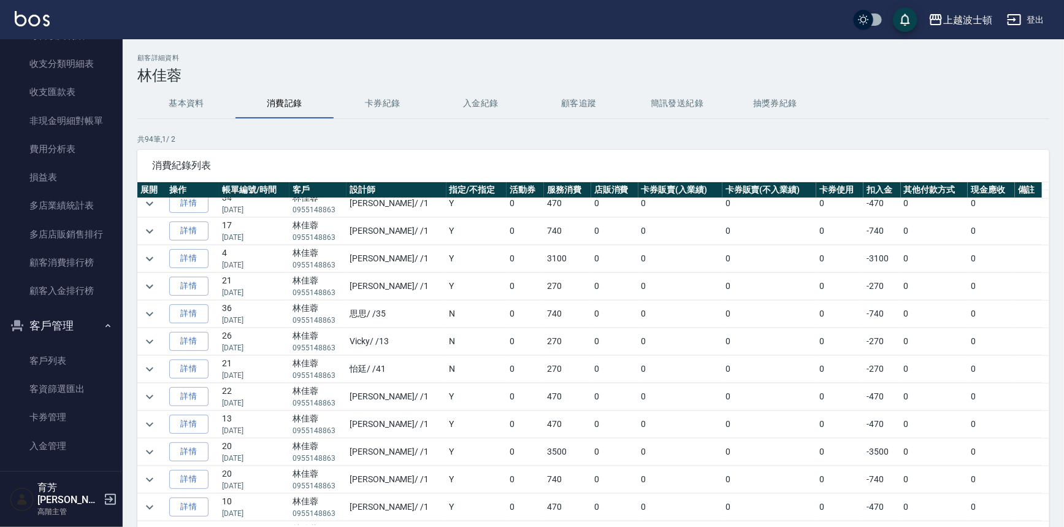
scroll to position [178, 0]
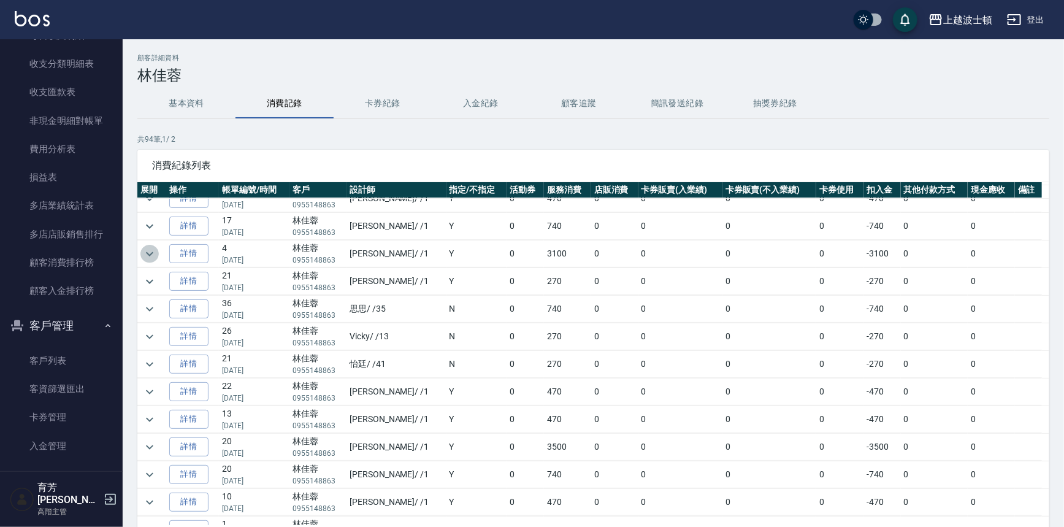
click at [152, 249] on icon "expand row" at bounding box center [149, 253] width 15 height 15
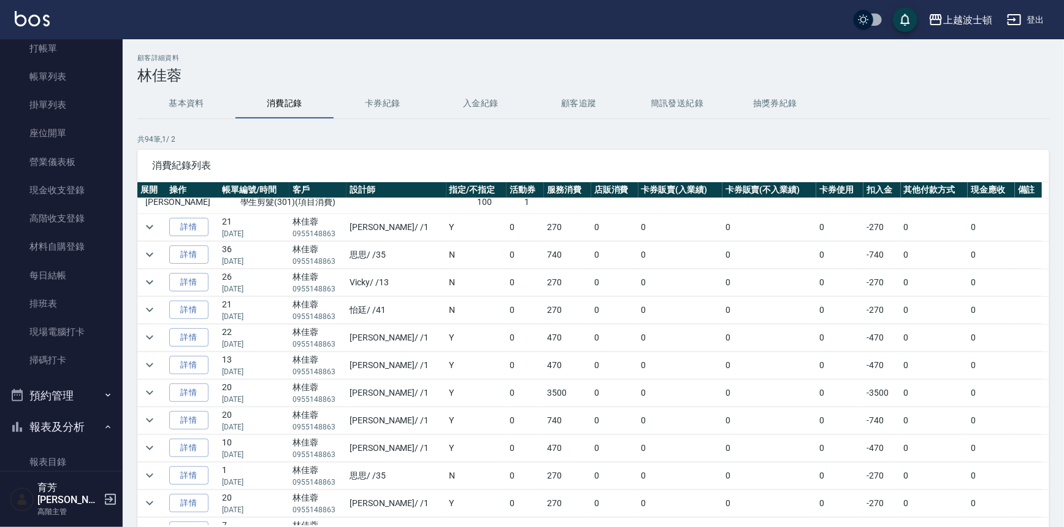
scroll to position [0, 0]
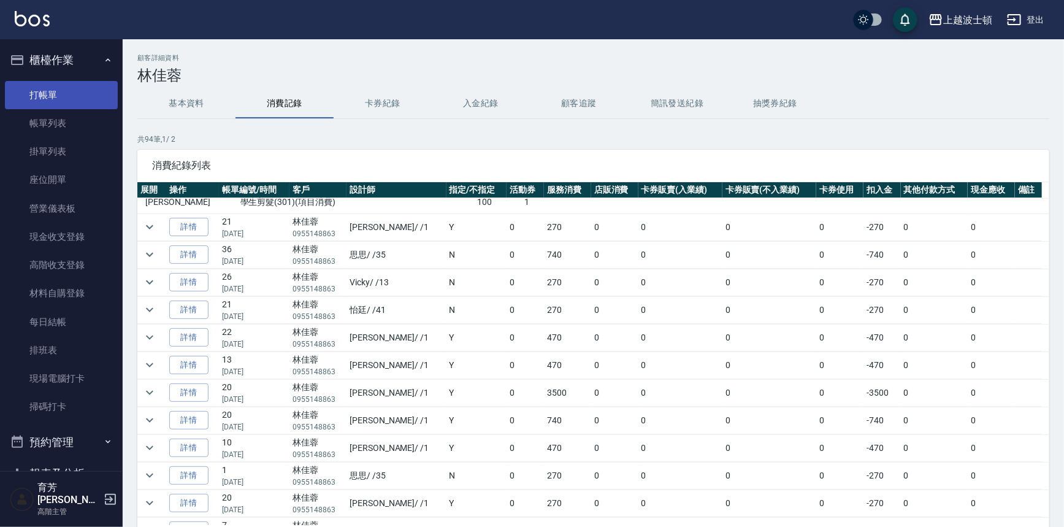
click at [55, 93] on link "打帳單" at bounding box center [61, 95] width 113 height 28
